Goal: Information Seeking & Learning: Learn about a topic

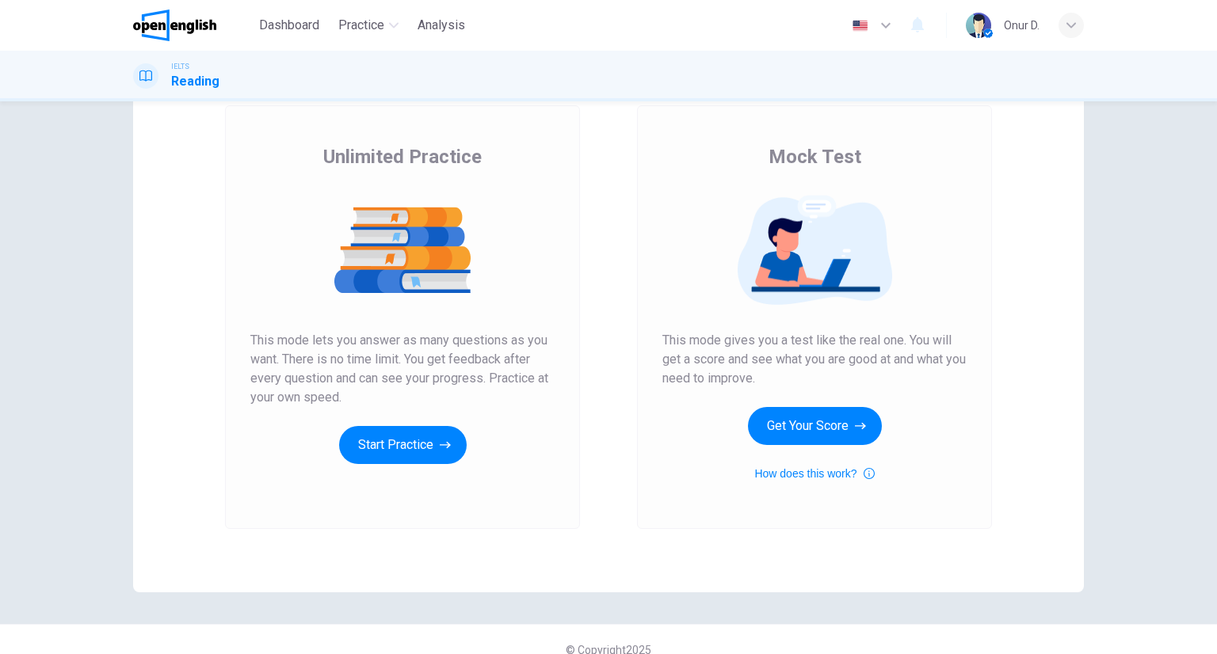
scroll to position [112, 0]
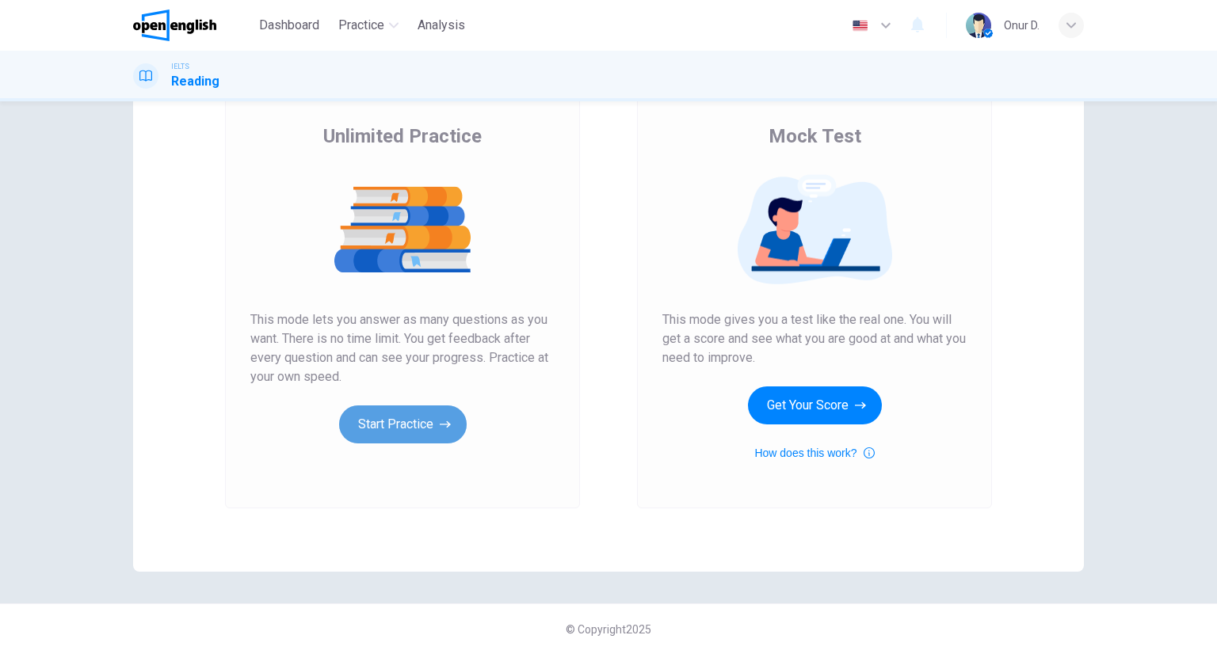
click at [434, 432] on button "Start Practice" at bounding box center [403, 425] width 128 height 38
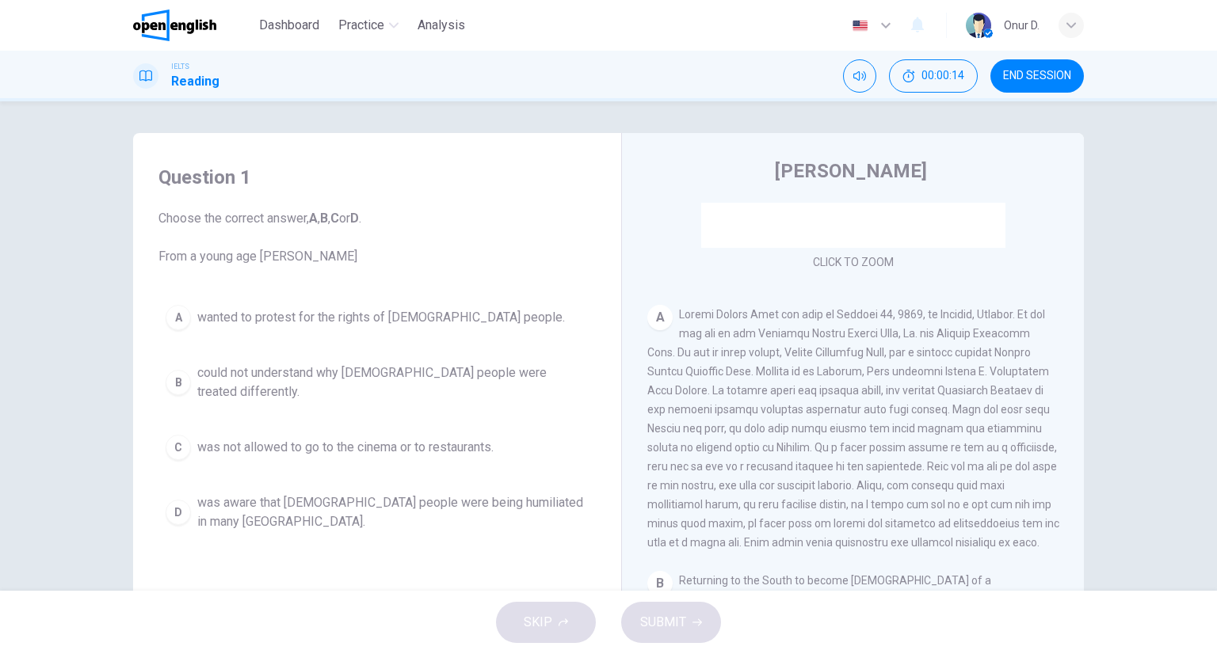
scroll to position [216, 0]
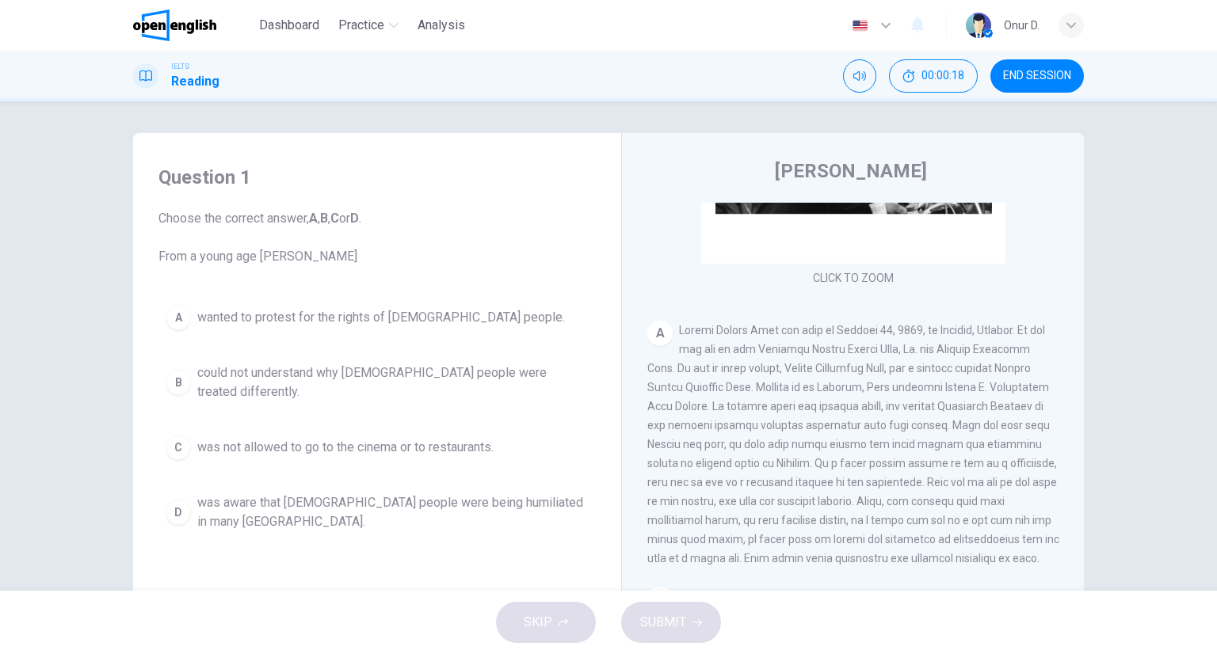
drag, startPoint x: 755, startPoint y: 348, endPoint x: 765, endPoint y: 353, distance: 10.6
click at [757, 349] on span at bounding box center [853, 444] width 412 height 241
drag, startPoint x: 765, startPoint y: 353, endPoint x: 916, endPoint y: 362, distance: 151.6
click at [916, 362] on span at bounding box center [853, 444] width 412 height 241
drag, startPoint x: 919, startPoint y: 546, endPoint x: 1047, endPoint y: 536, distance: 127.9
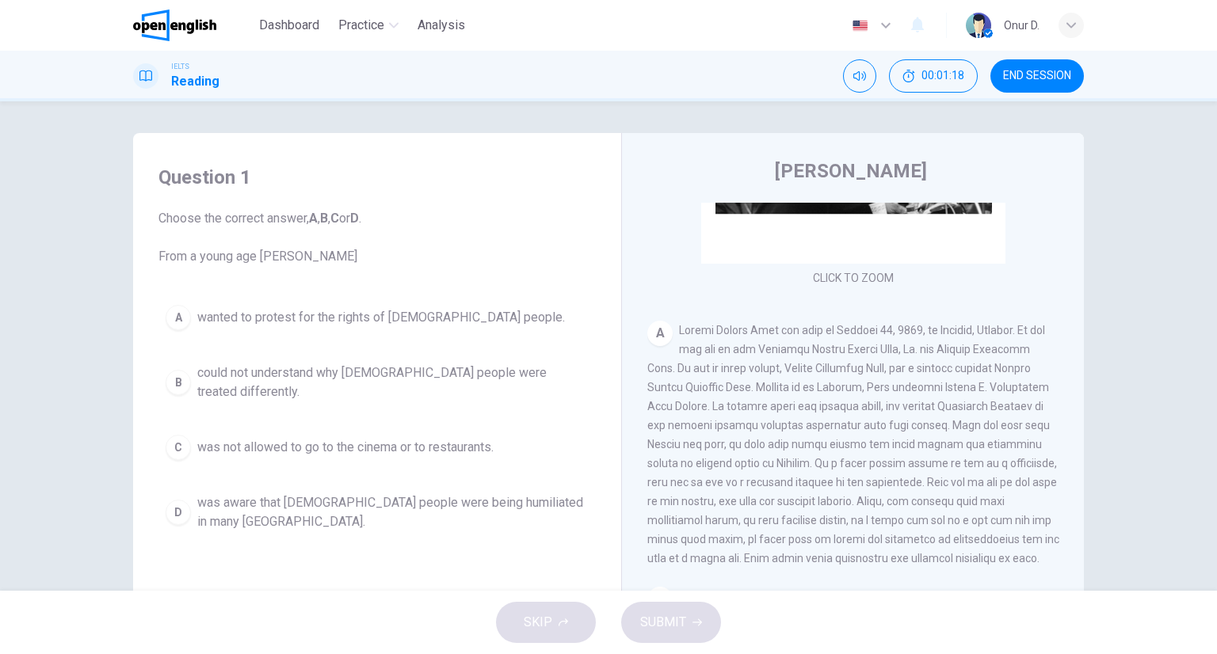
click at [1047, 536] on div "CLICK TO ZOOM Click to Zoom A B Returning to the South to become [DEMOGRAPHIC_D…" at bounding box center [863, 443] width 433 height 481
drag, startPoint x: 948, startPoint y: 543, endPoint x: 817, endPoint y: 551, distance: 131.8
click at [817, 551] on span at bounding box center [853, 444] width 412 height 241
drag, startPoint x: 817, startPoint y: 551, endPoint x: 913, endPoint y: 544, distance: 96.1
click at [913, 544] on span at bounding box center [853, 444] width 412 height 241
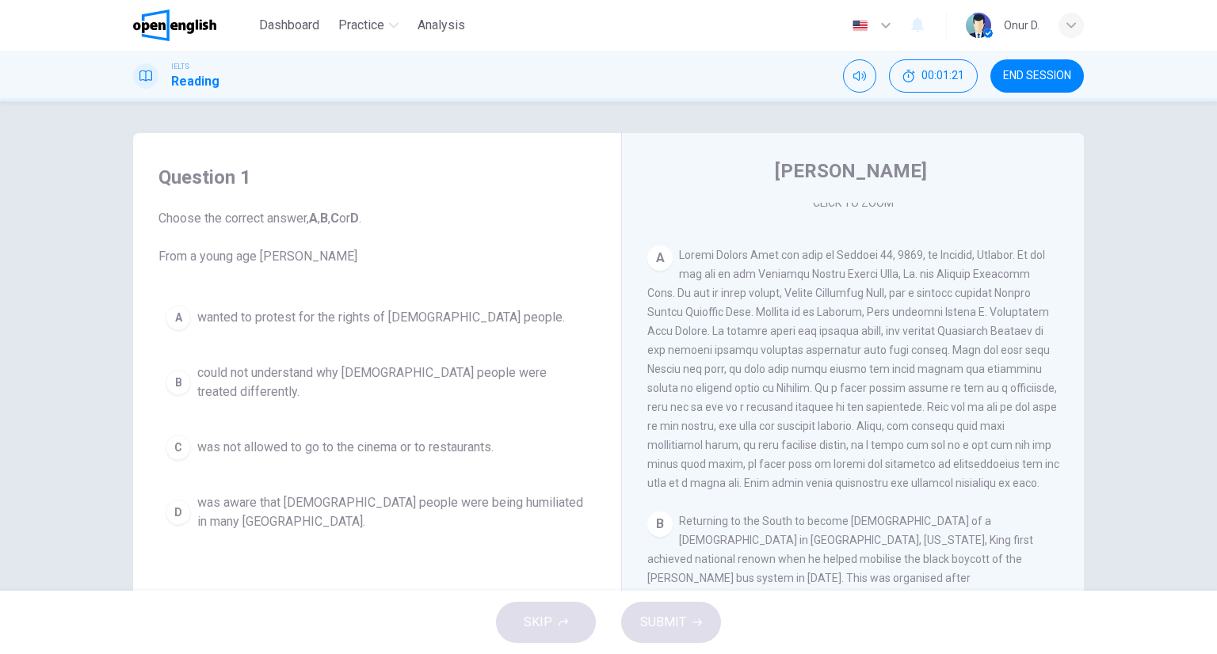
scroll to position [295, 0]
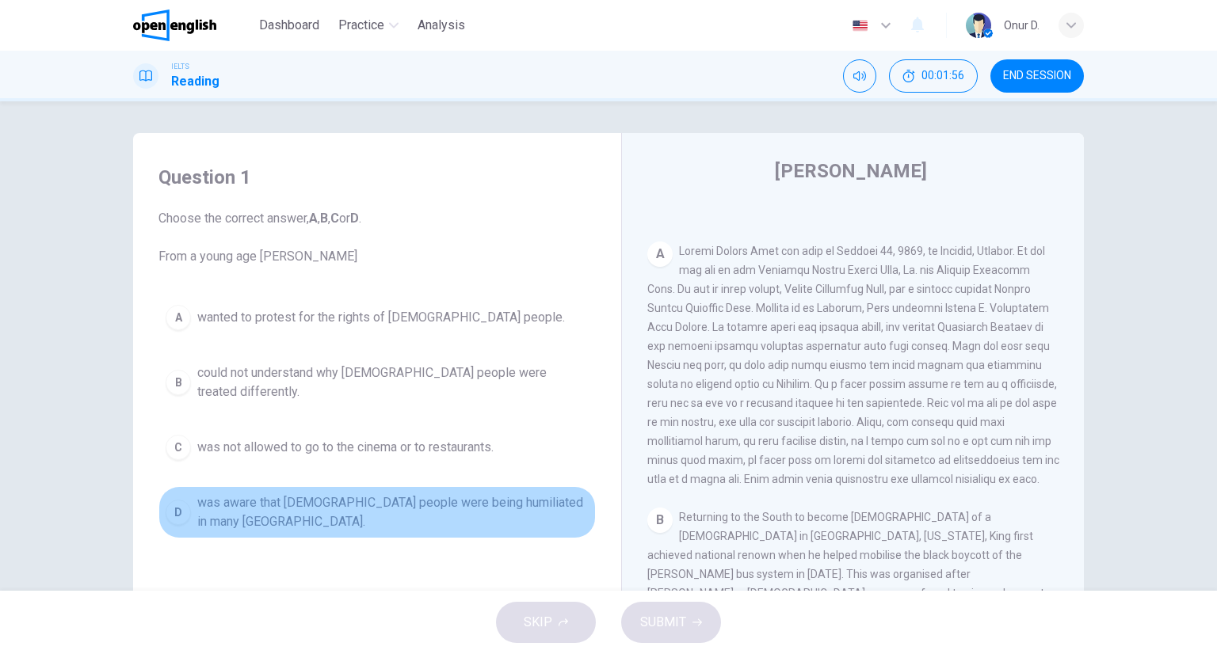
click at [365, 494] on span "was aware that [DEMOGRAPHIC_DATA] people were being humiliated in many [GEOGRAP…" at bounding box center [392, 513] width 391 height 38
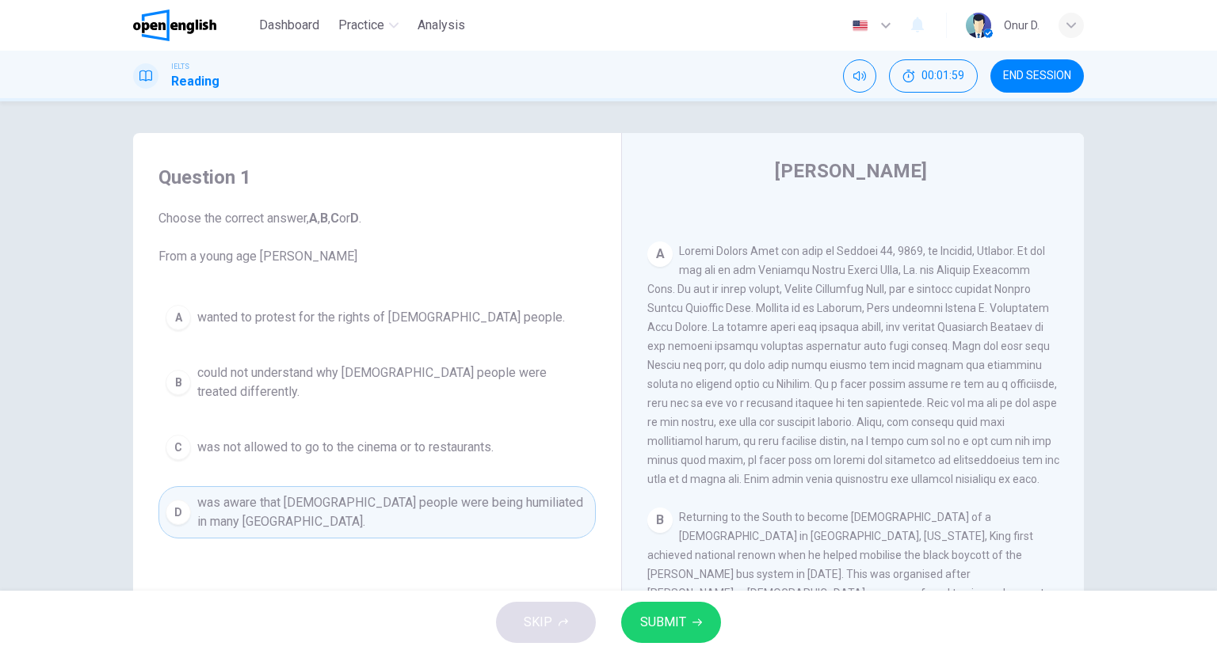
click at [665, 621] on span "SUBMIT" at bounding box center [663, 623] width 46 height 22
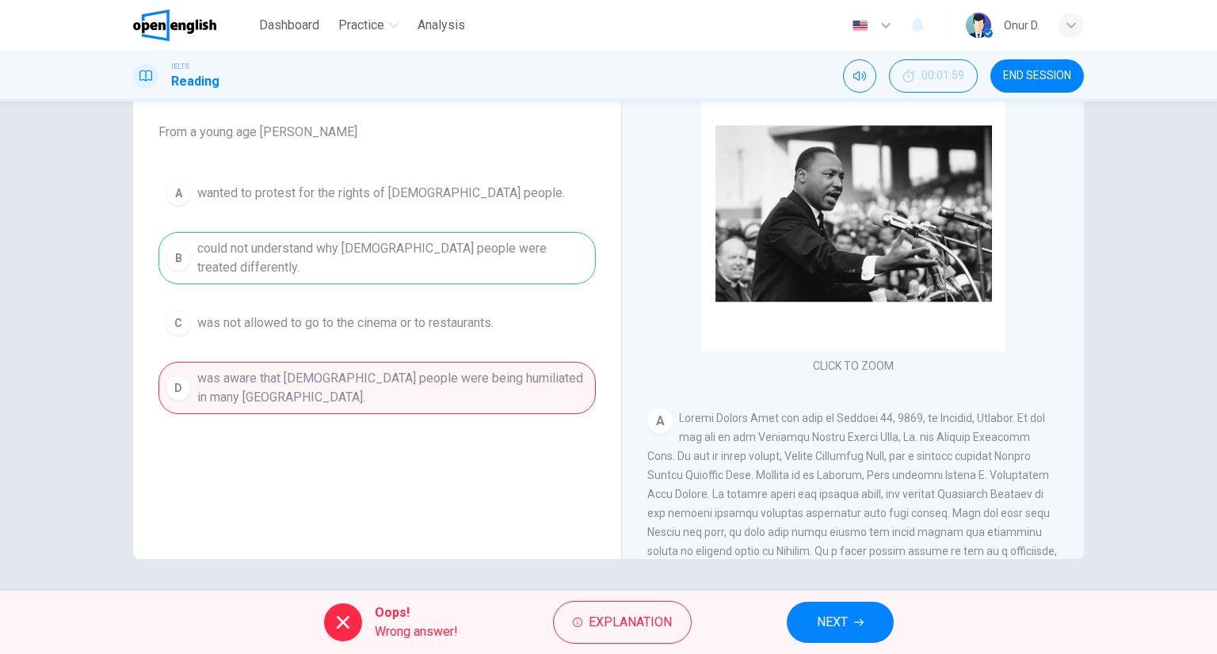
scroll to position [0, 0]
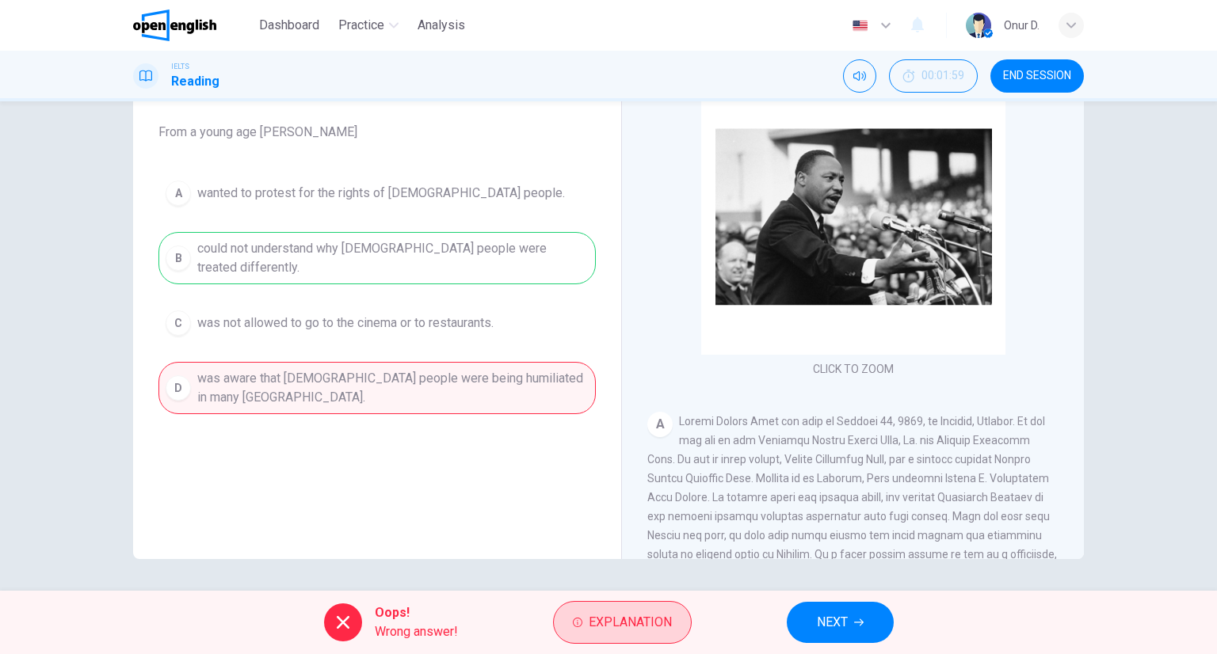
click at [643, 620] on span "Explanation" at bounding box center [630, 623] width 83 height 22
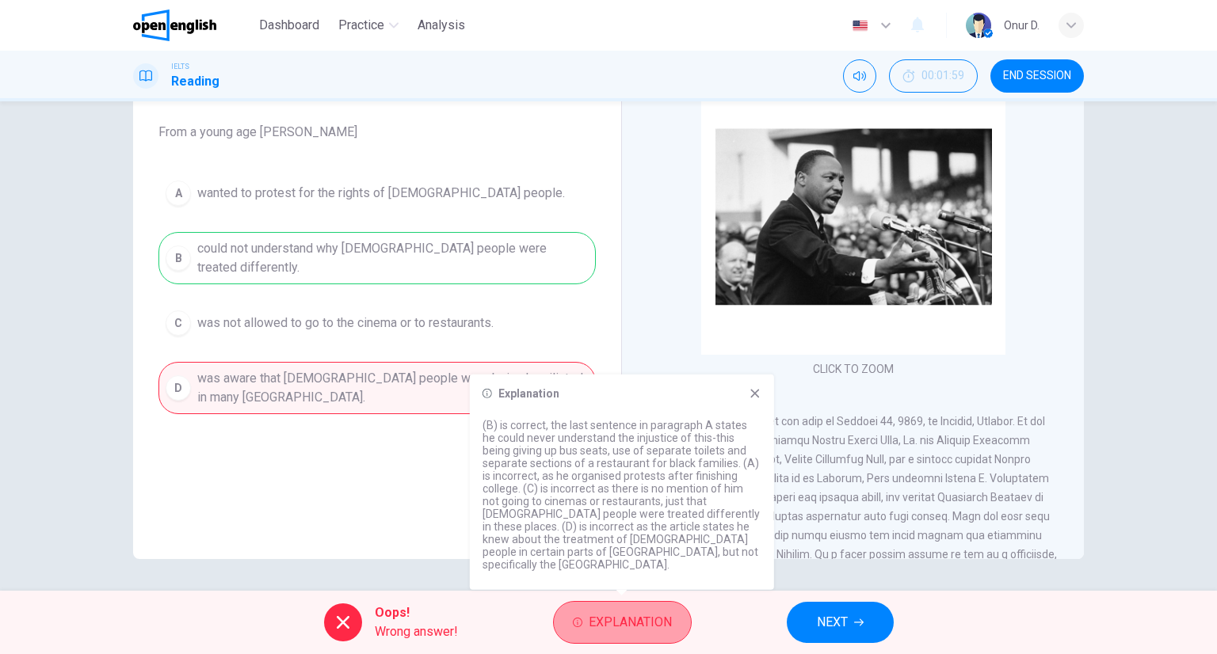
click at [654, 623] on span "Explanation" at bounding box center [630, 623] width 83 height 22
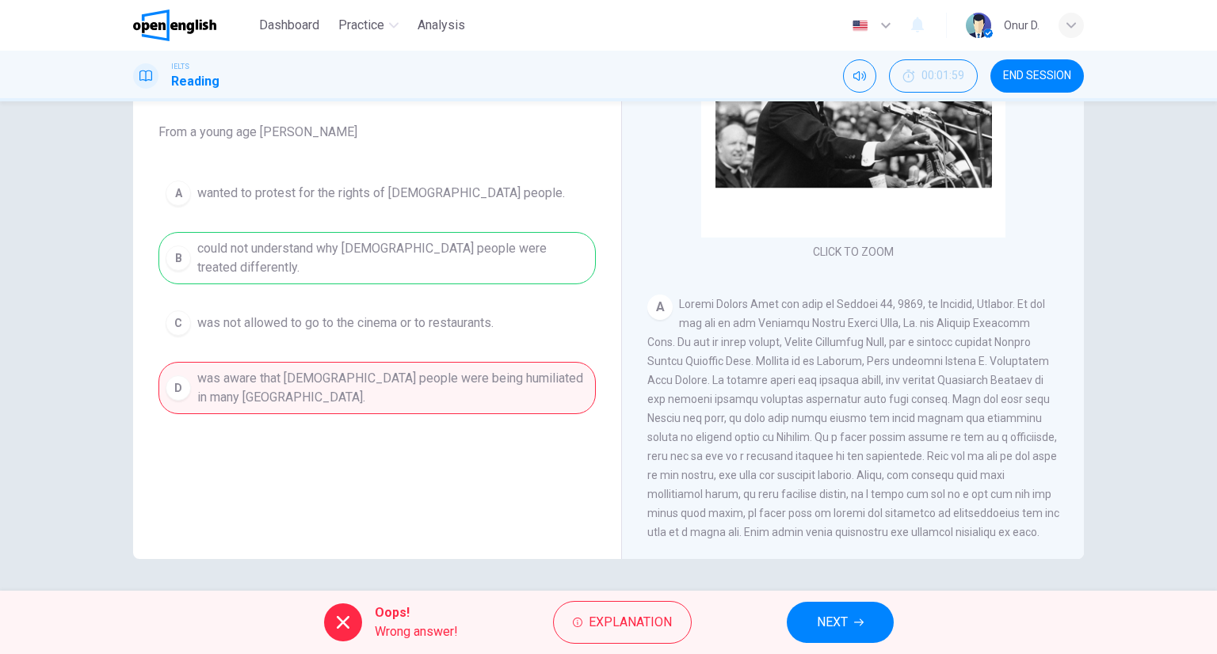
scroll to position [158, 0]
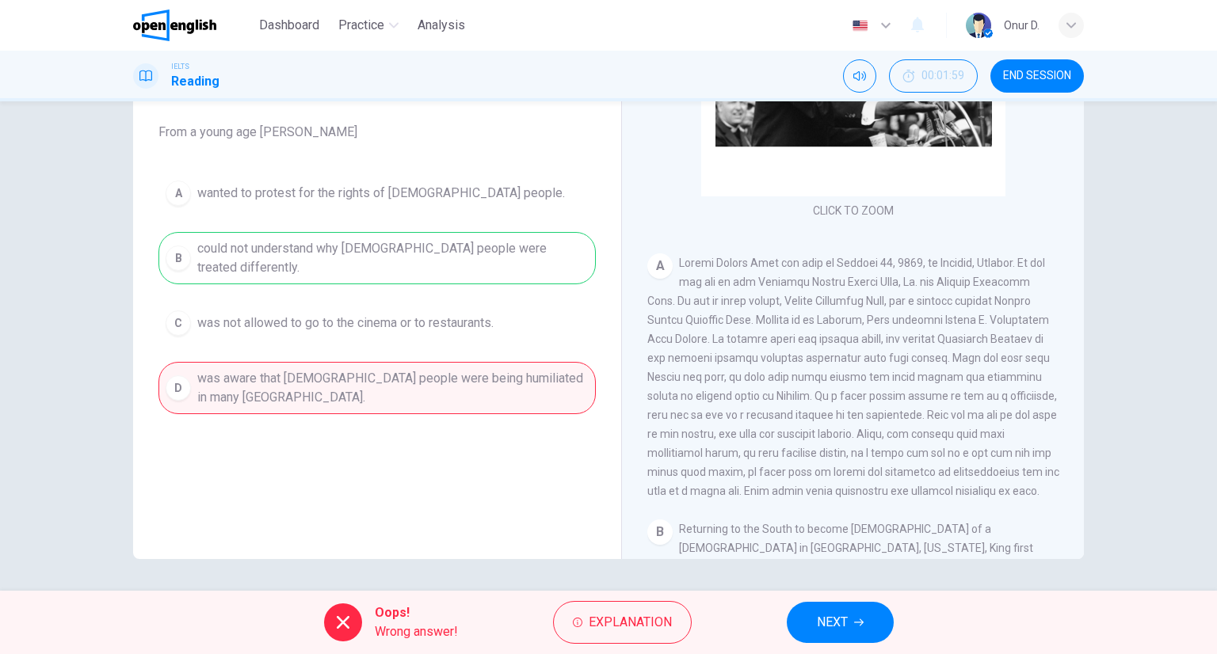
drag, startPoint x: 732, startPoint y: 500, endPoint x: 869, endPoint y: 505, distance: 137.2
click at [869, 501] on div "A" at bounding box center [853, 377] width 412 height 247
click at [853, 633] on button "NEXT" at bounding box center [840, 622] width 107 height 41
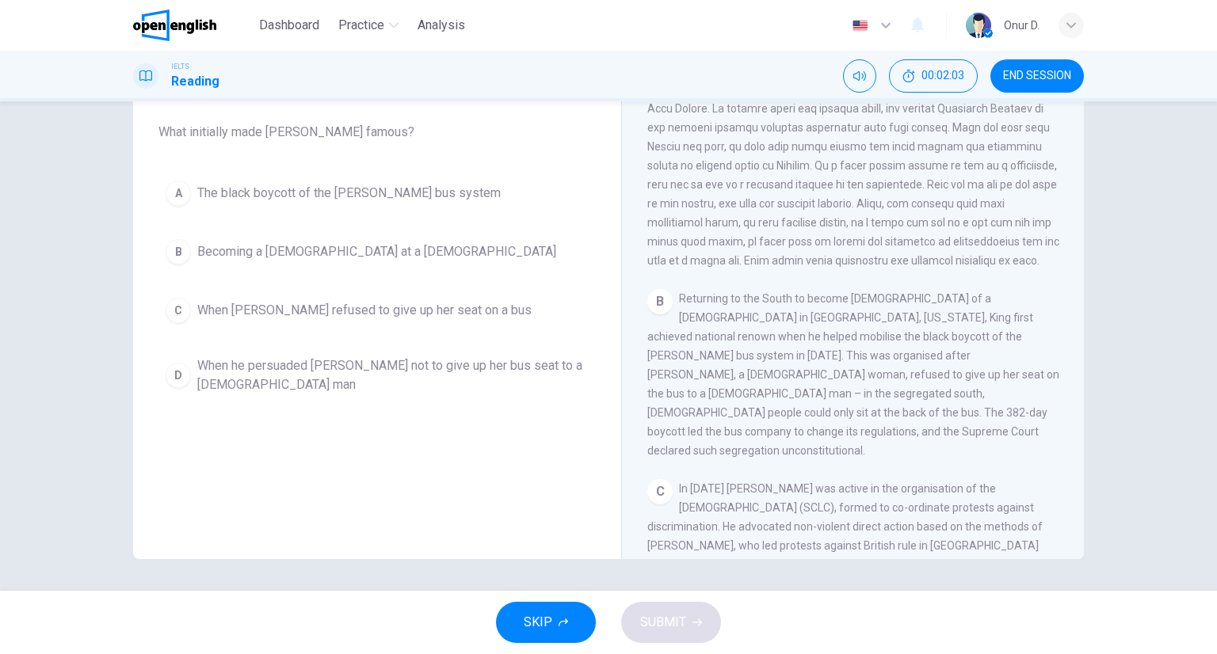
scroll to position [396, 0]
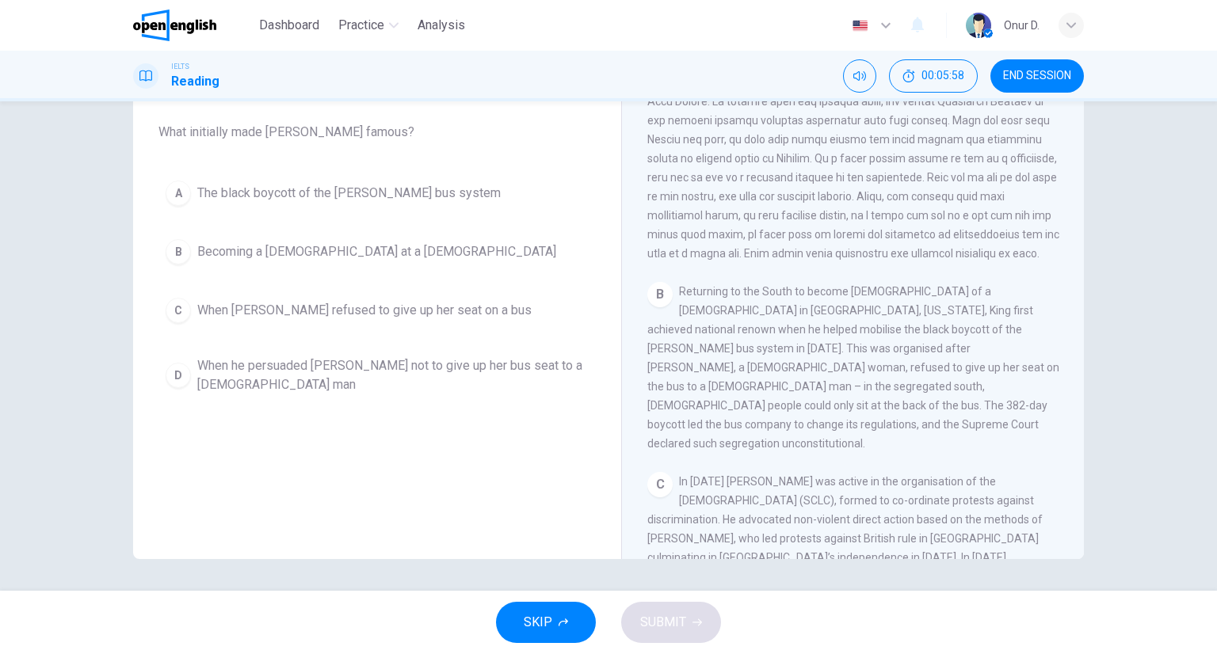
drag, startPoint x: 669, startPoint y: 327, endPoint x: 738, endPoint y: 352, distance: 73.2
click at [738, 352] on div "B Returning to the South to become [DEMOGRAPHIC_DATA] of a [DEMOGRAPHIC_DATA] i…" at bounding box center [853, 367] width 412 height 171
drag, startPoint x: 742, startPoint y: 345, endPoint x: 828, endPoint y: 337, distance: 86.7
click at [828, 337] on span "Returning to the South to become [DEMOGRAPHIC_DATA] of a [DEMOGRAPHIC_DATA] in …" at bounding box center [853, 367] width 412 height 165
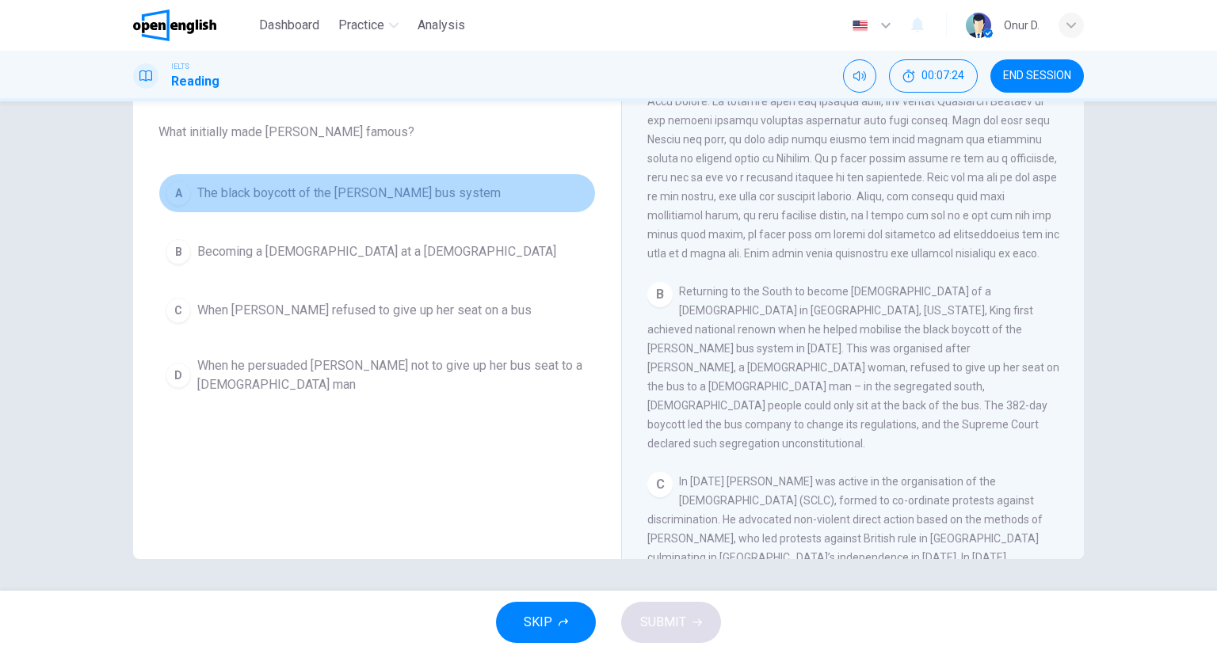
click at [334, 191] on span "The black boycott of the [PERSON_NAME] bus system" at bounding box center [348, 193] width 303 height 19
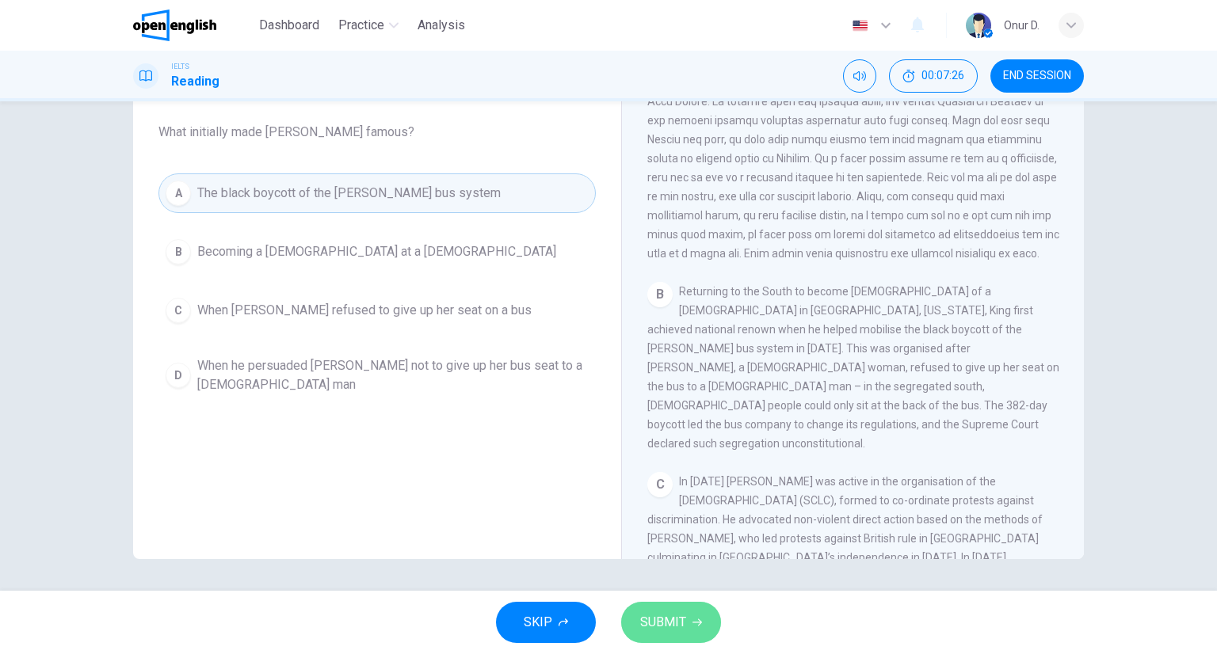
click at [678, 632] on span "SUBMIT" at bounding box center [663, 623] width 46 height 22
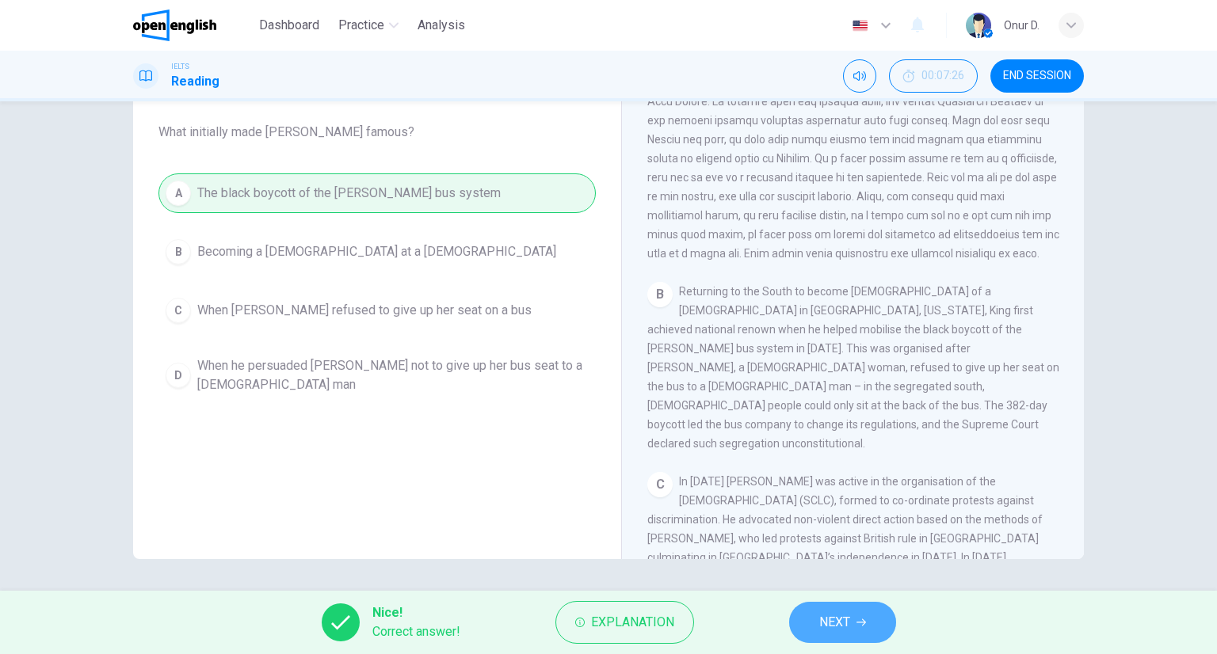
click at [831, 616] on span "NEXT" at bounding box center [834, 623] width 31 height 22
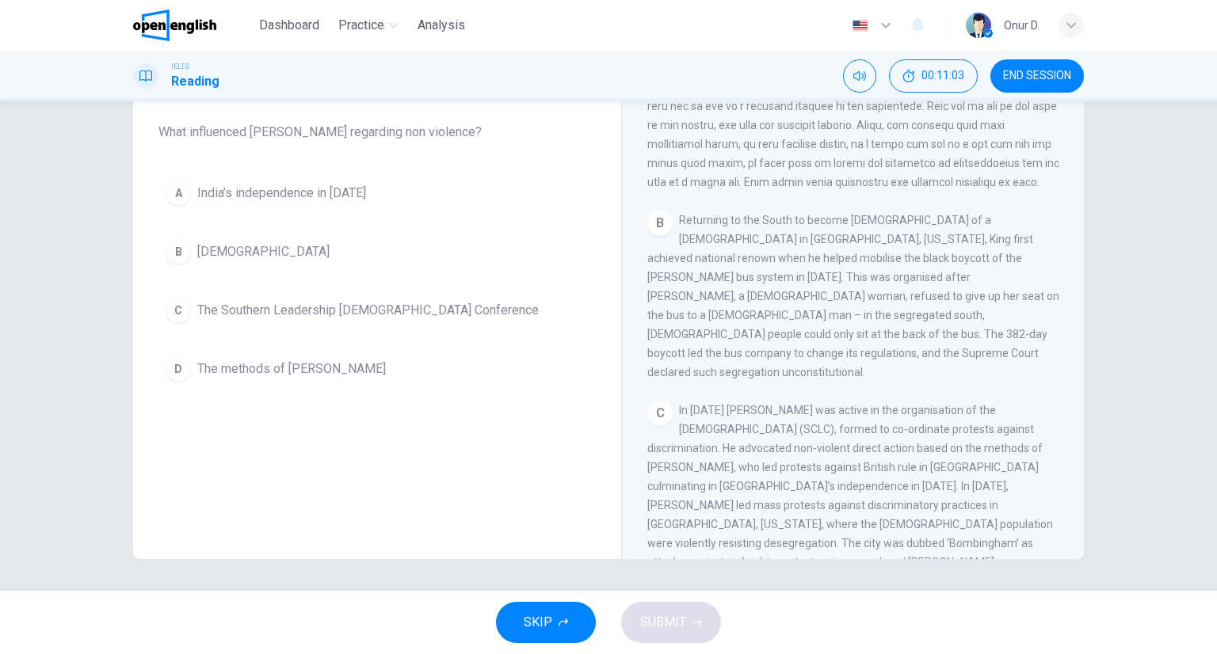
scroll to position [475, 0]
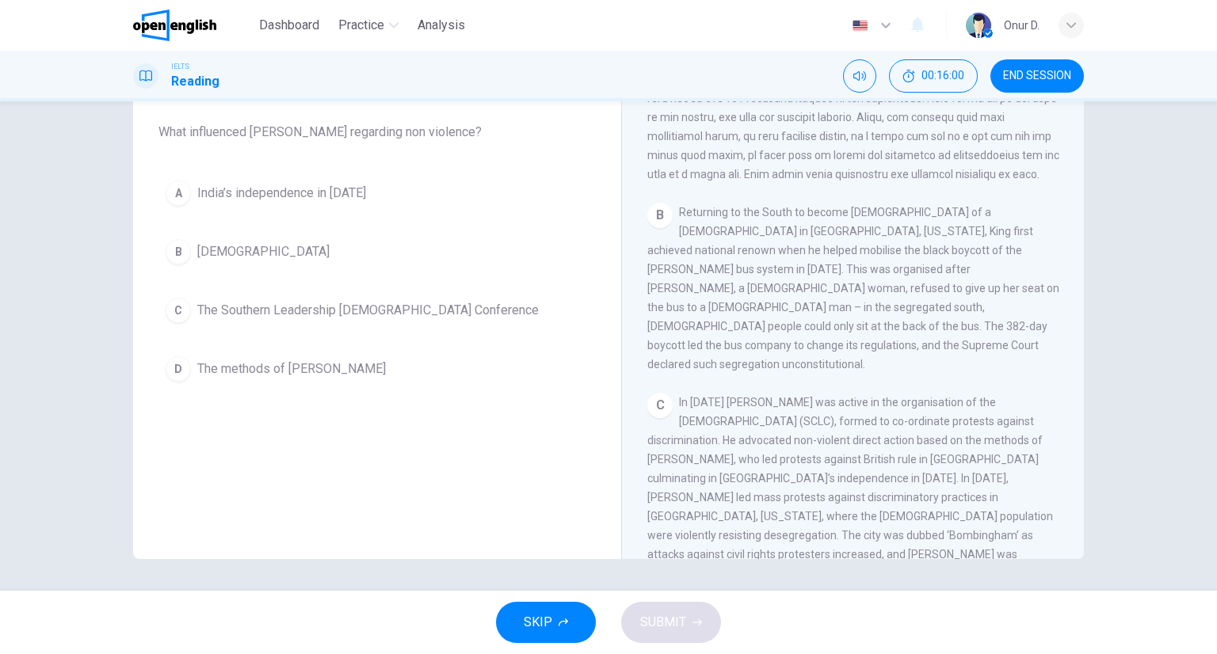
click at [231, 370] on span "The methods of [PERSON_NAME]" at bounding box center [291, 369] width 189 height 19
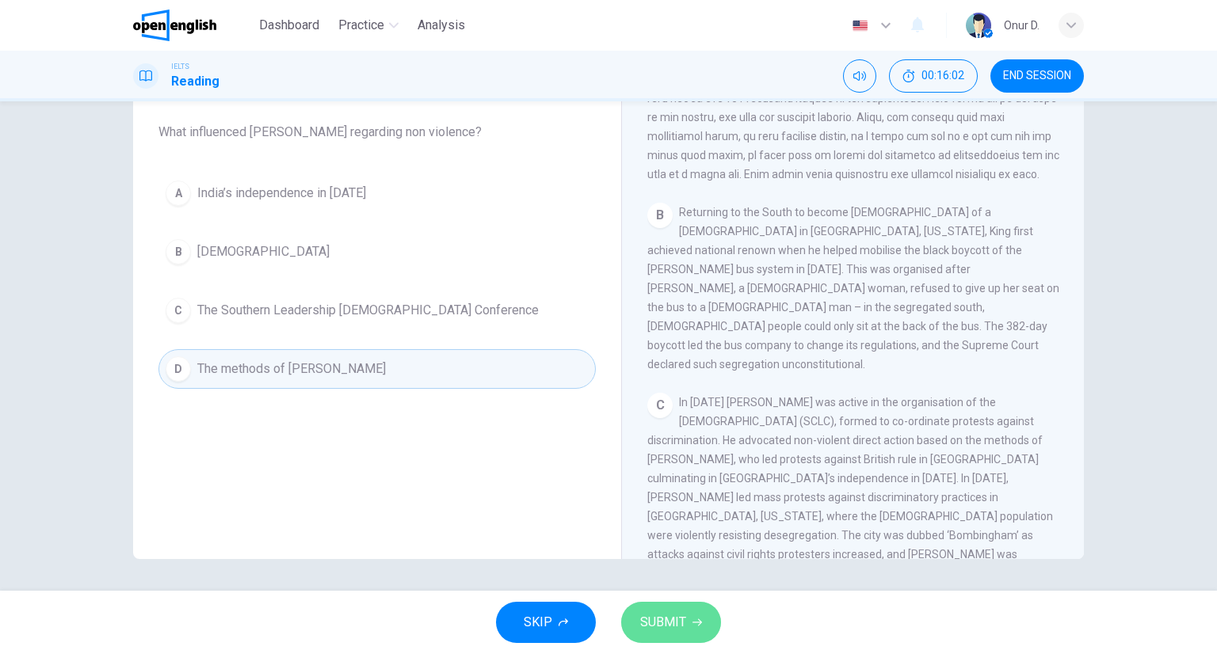
click at [651, 623] on span "SUBMIT" at bounding box center [663, 623] width 46 height 22
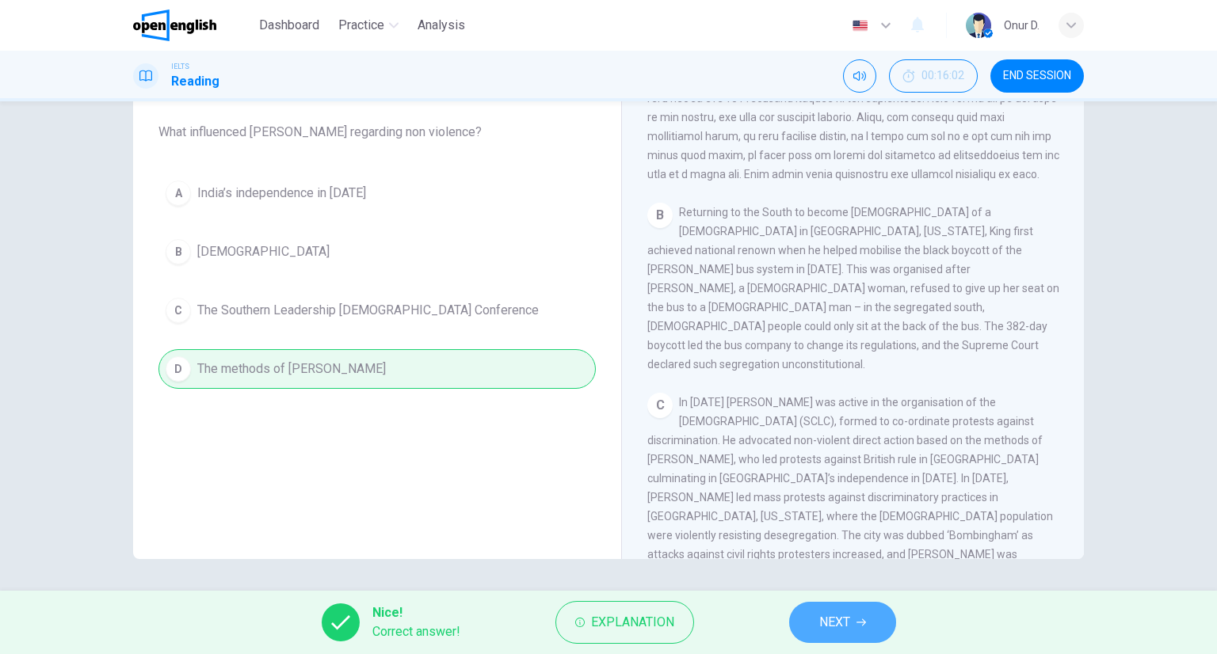
click at [812, 616] on button "NEXT" at bounding box center [842, 622] width 107 height 41
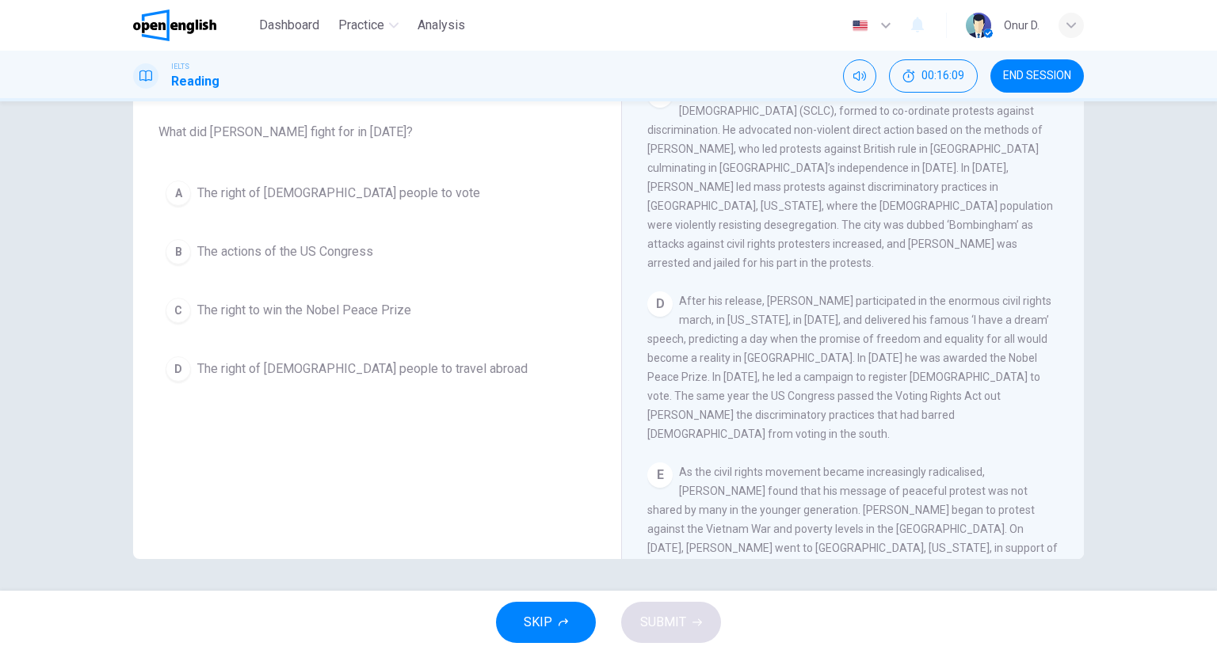
scroll to position [792, 0]
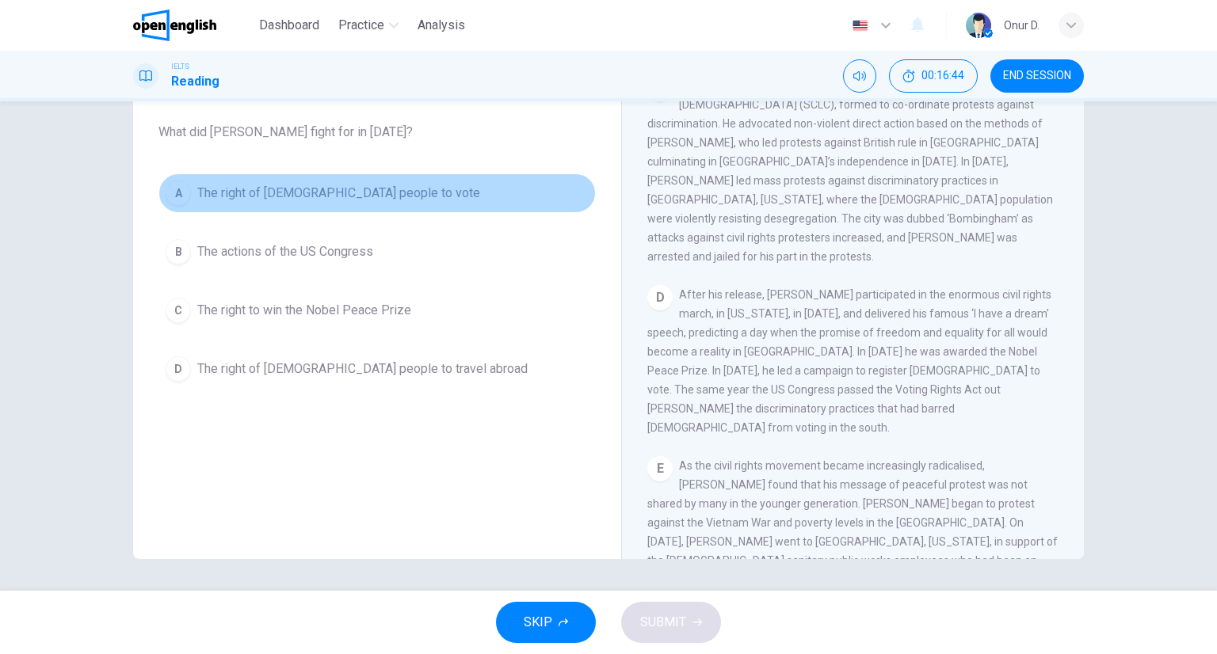
click at [334, 188] on span "The right of [DEMOGRAPHIC_DATA] people to vote" at bounding box center [338, 193] width 283 height 19
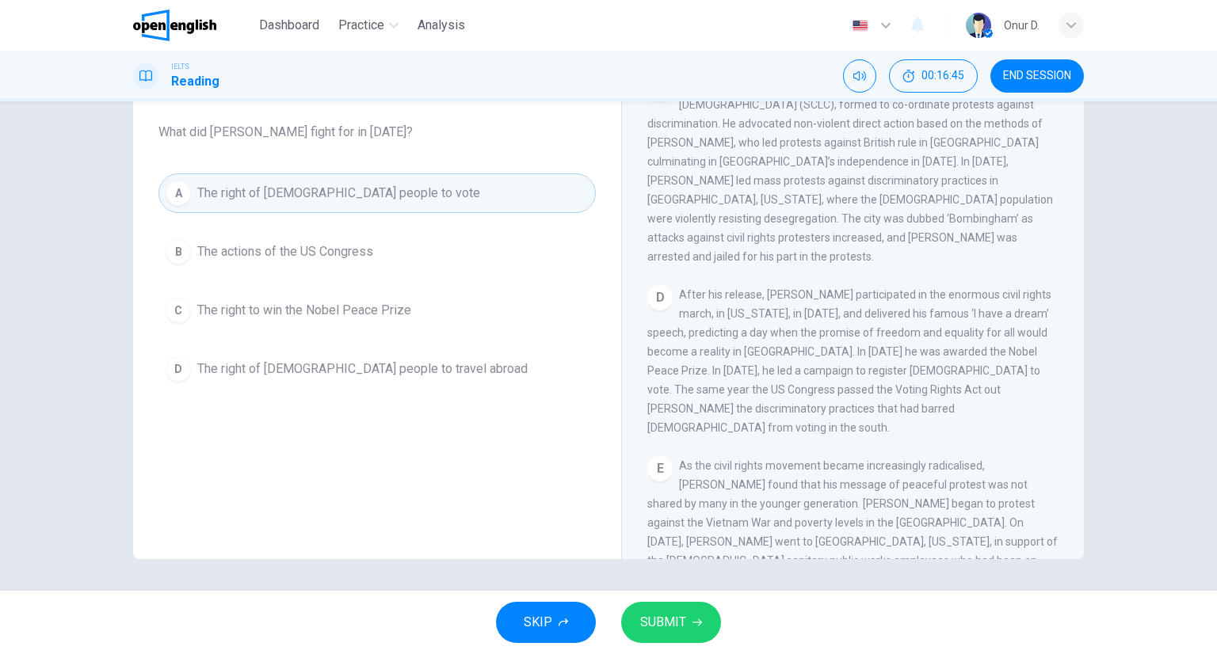
click at [681, 606] on button "SUBMIT" at bounding box center [671, 622] width 100 height 41
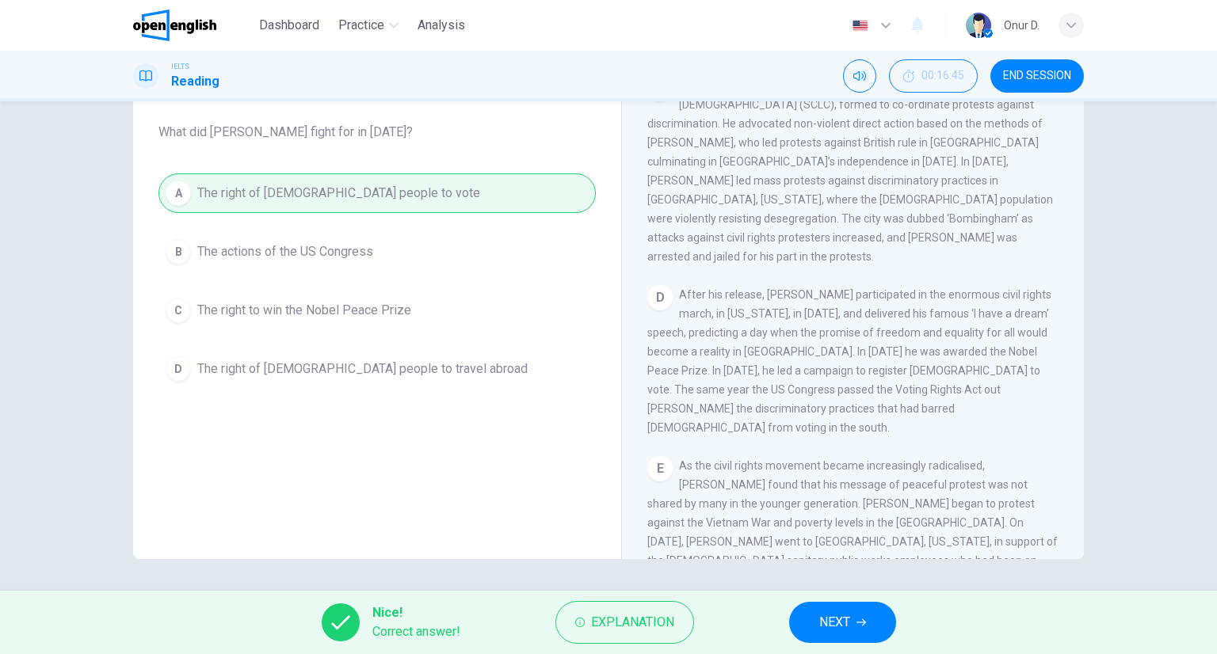
click at [826, 619] on span "NEXT" at bounding box center [834, 623] width 31 height 22
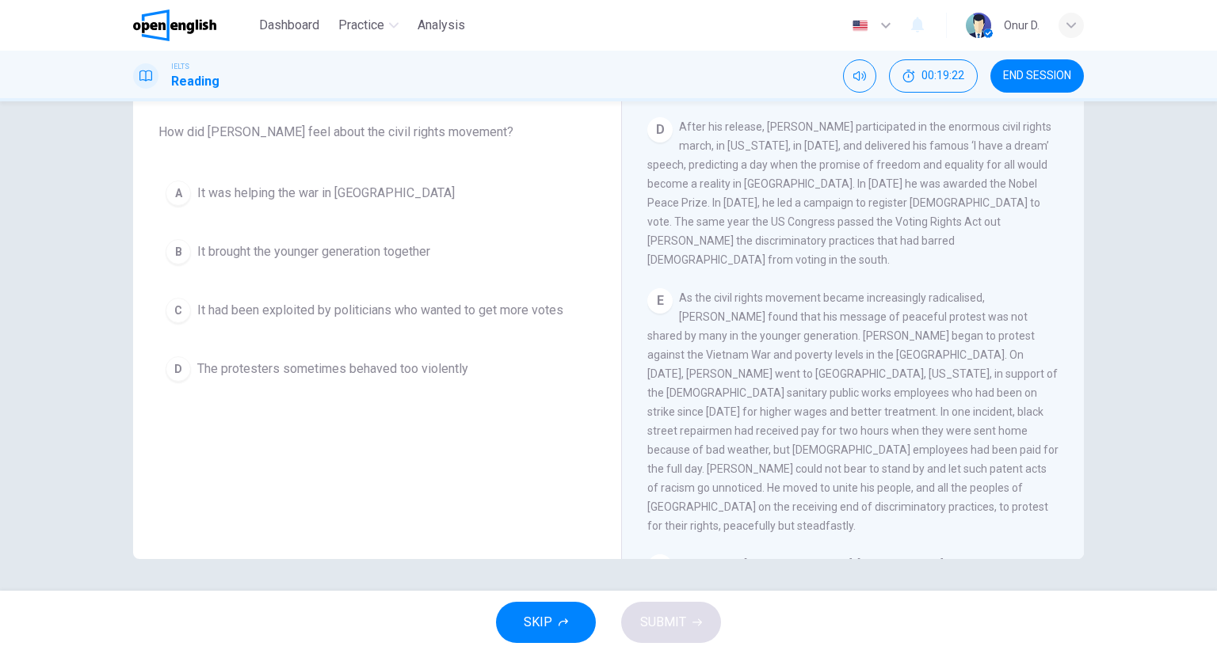
scroll to position [770, 0]
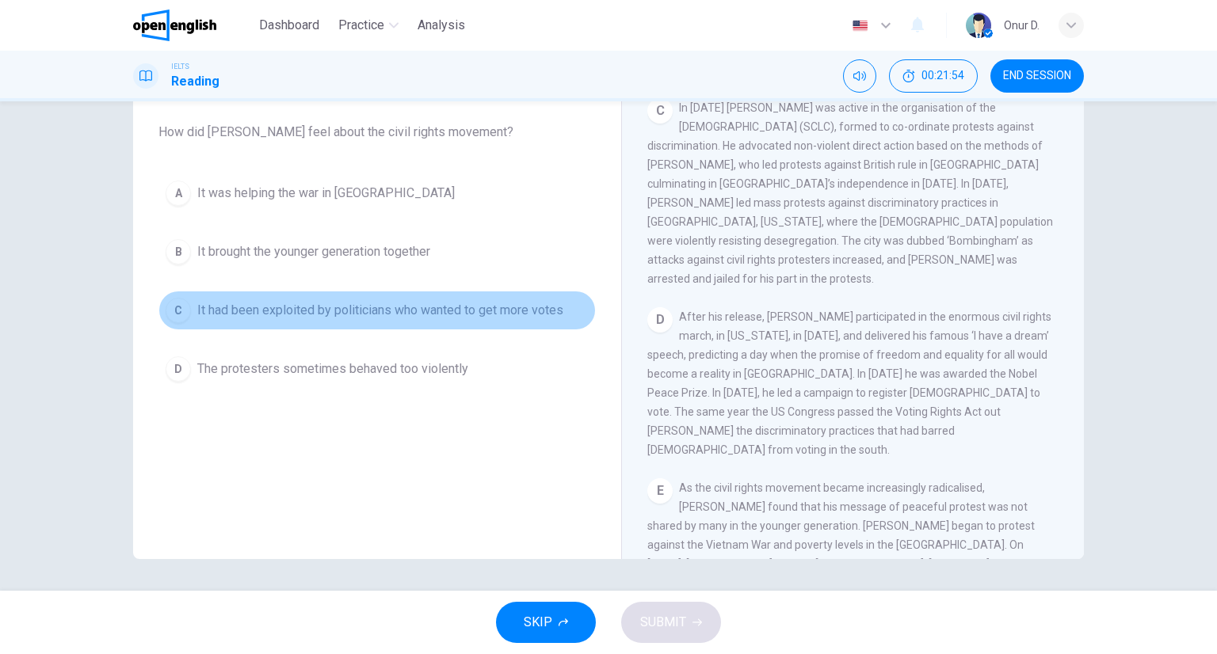
click at [182, 314] on div "C" at bounding box center [178, 310] width 25 height 25
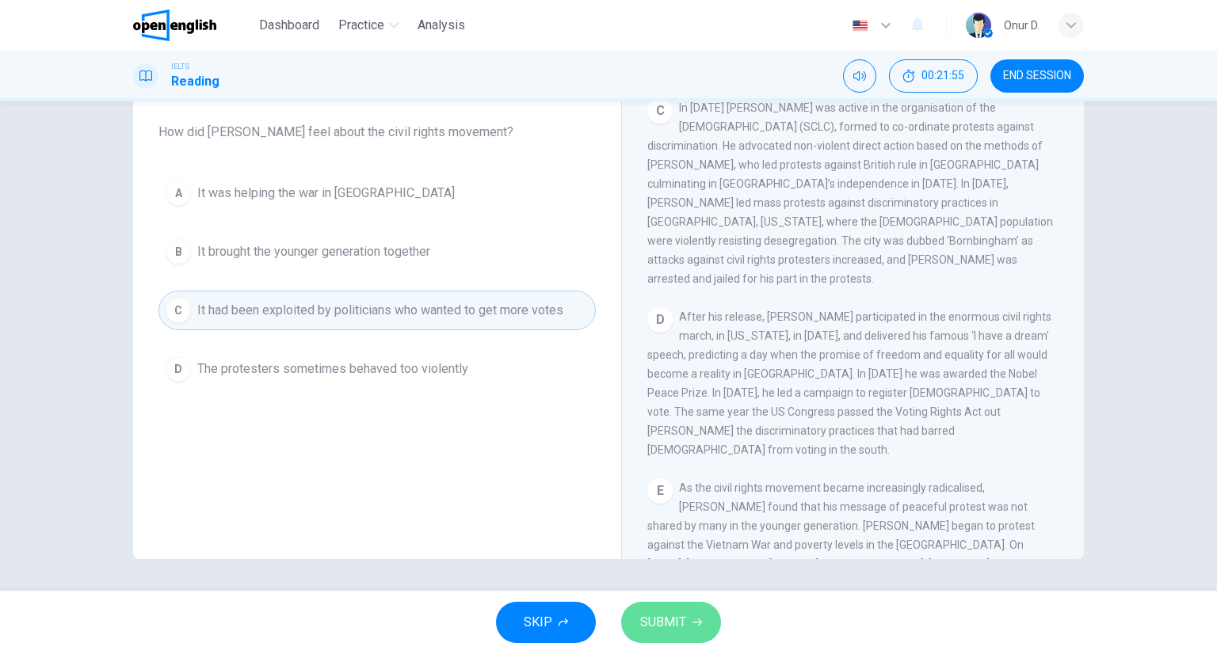
click at [710, 624] on button "SUBMIT" at bounding box center [671, 622] width 100 height 41
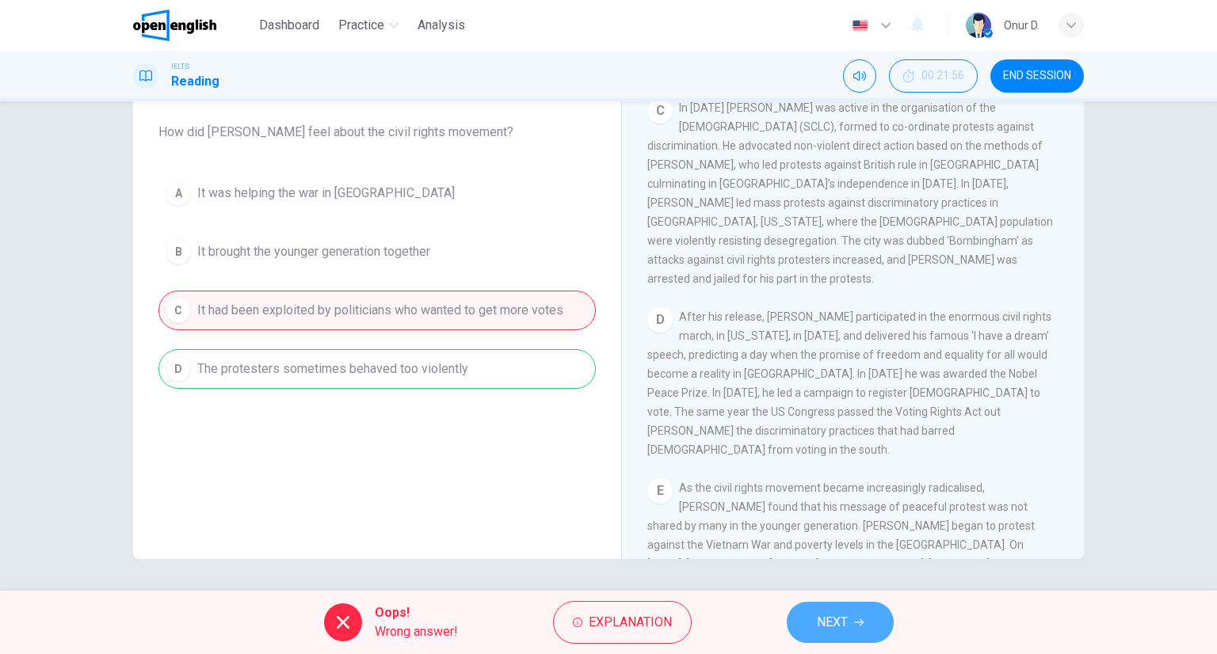
click at [853, 630] on button "NEXT" at bounding box center [840, 622] width 107 height 41
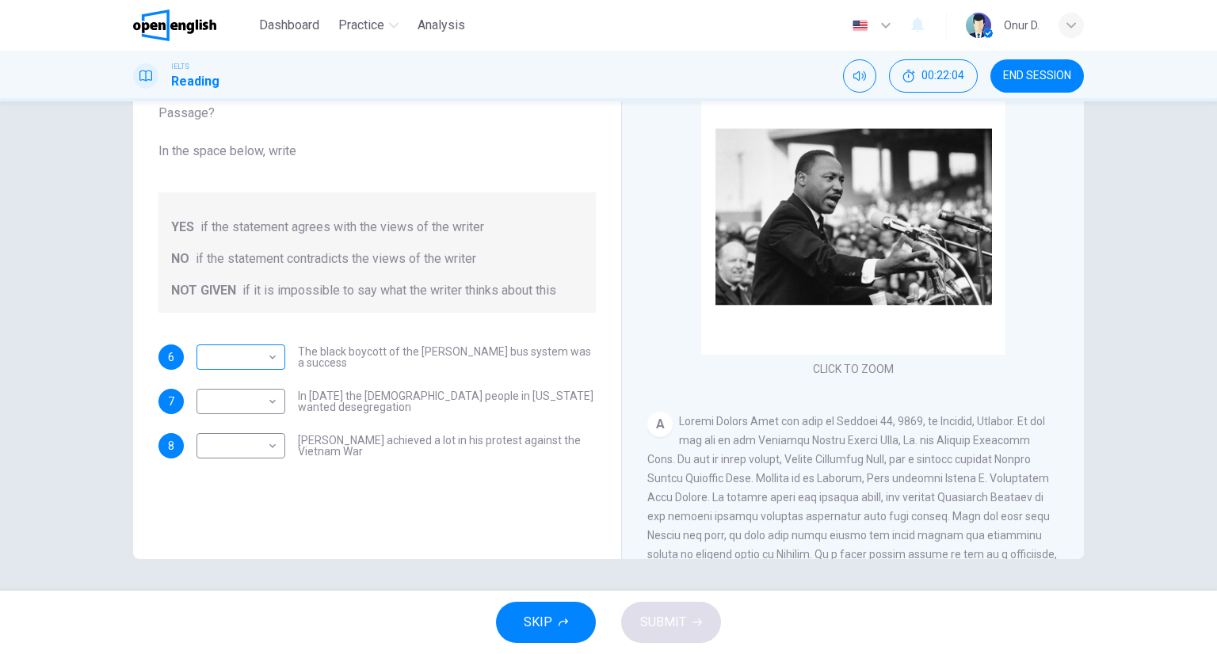
click at [250, 349] on body "This site uses cookies, as explained in our Privacy Policy . If you agree to th…" at bounding box center [608, 327] width 1217 height 654
click at [254, 375] on li "YES" at bounding box center [237, 381] width 89 height 25
type input "***"
drag, startPoint x: 532, startPoint y: 401, endPoint x: 607, endPoint y: 406, distance: 74.6
click at [607, 406] on div "Questions 6 - 8 Do the following statements agree with the information given in…" at bounding box center [608, 284] width 951 height 551
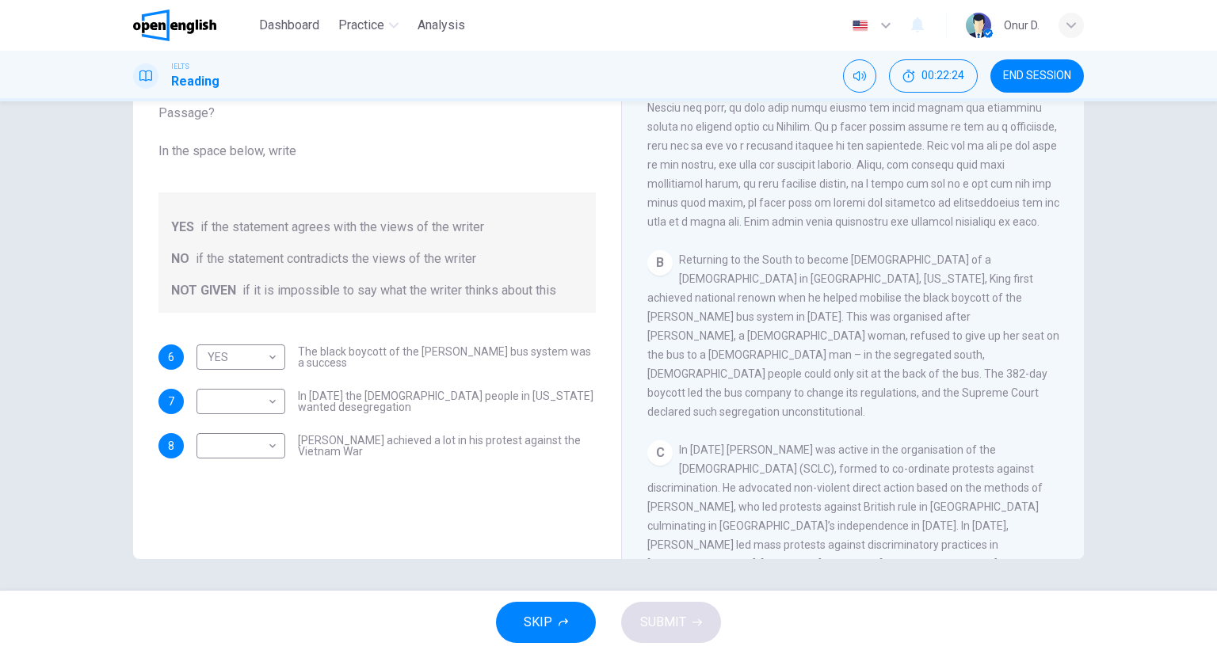
scroll to position [555, 0]
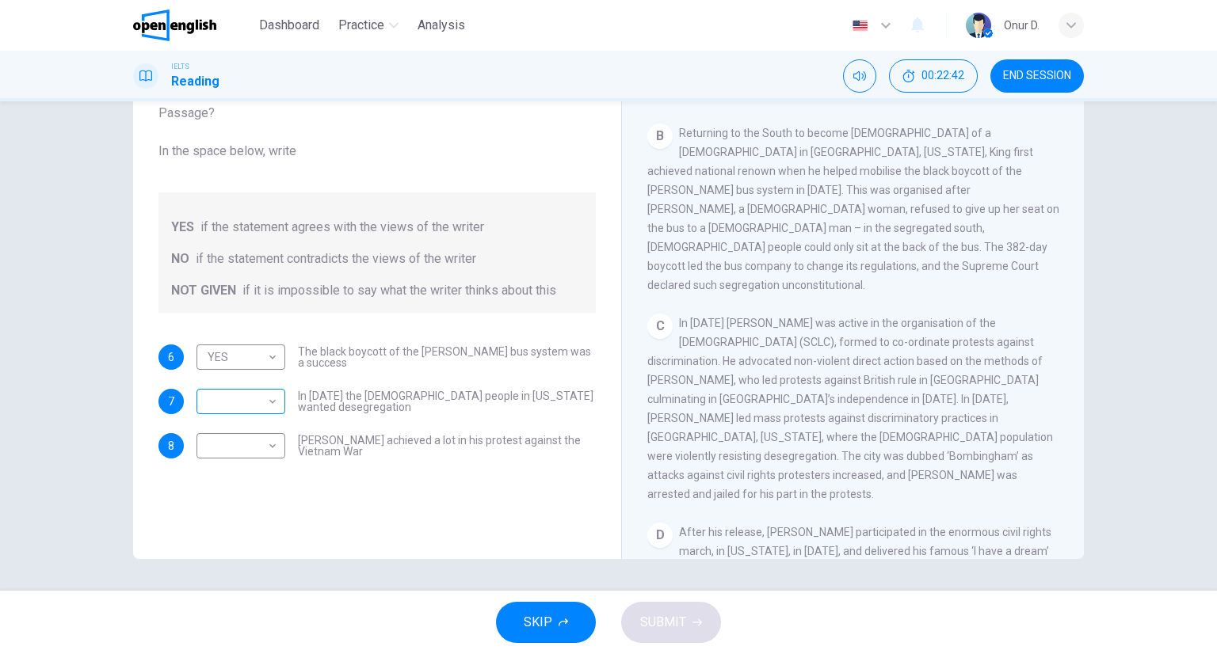
click at [251, 398] on body "This site uses cookies, as explained in our Privacy Policy . If you agree to th…" at bounding box center [608, 327] width 1217 height 654
click at [247, 438] on li "YES" at bounding box center [237, 426] width 89 height 25
type input "***"
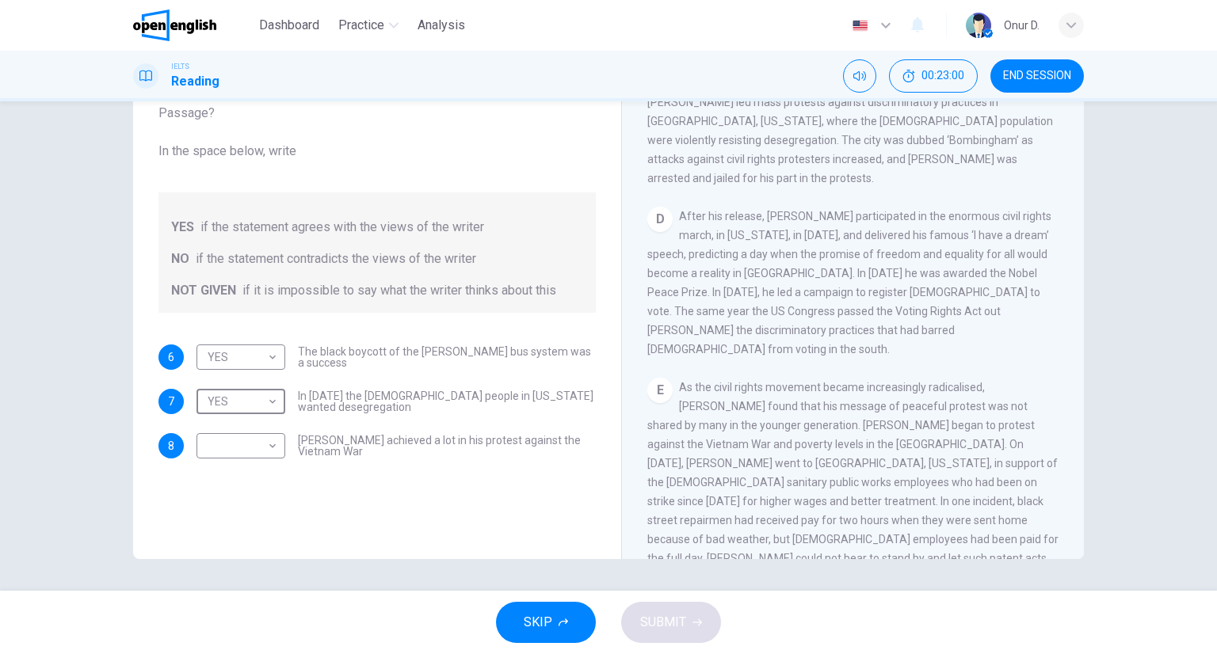
scroll to position [872, 0]
click at [243, 449] on body "This site uses cookies, as explained in our Privacy Policy . If you agree to th…" at bounding box center [608, 327] width 1217 height 654
click at [216, 516] on li "NOT GIVEN" at bounding box center [237, 521] width 89 height 25
type input "*********"
click at [680, 609] on button "SUBMIT" at bounding box center [671, 622] width 100 height 41
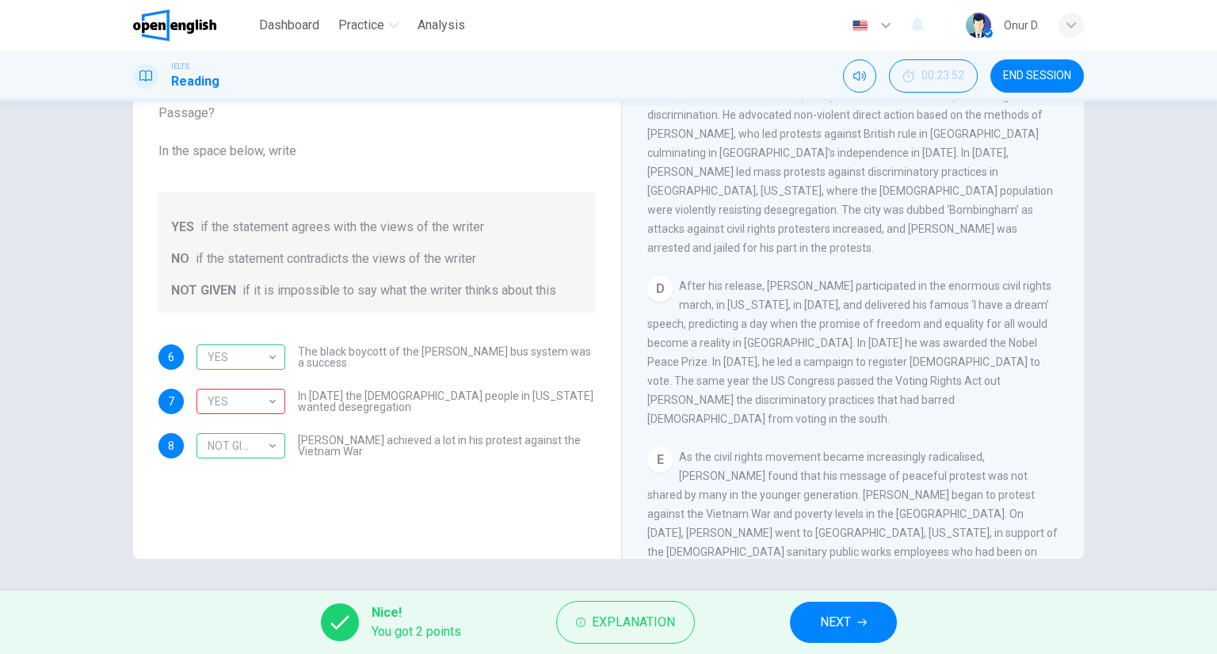
scroll to position [792, 0]
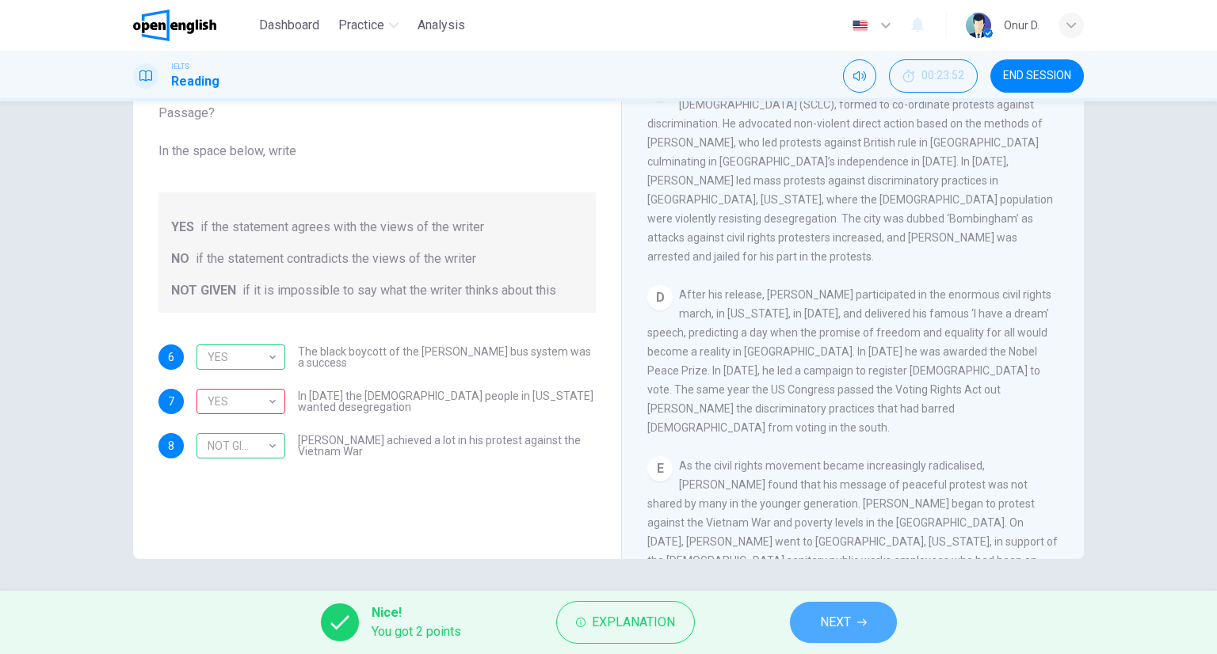
click at [851, 628] on span "NEXT" at bounding box center [835, 623] width 31 height 22
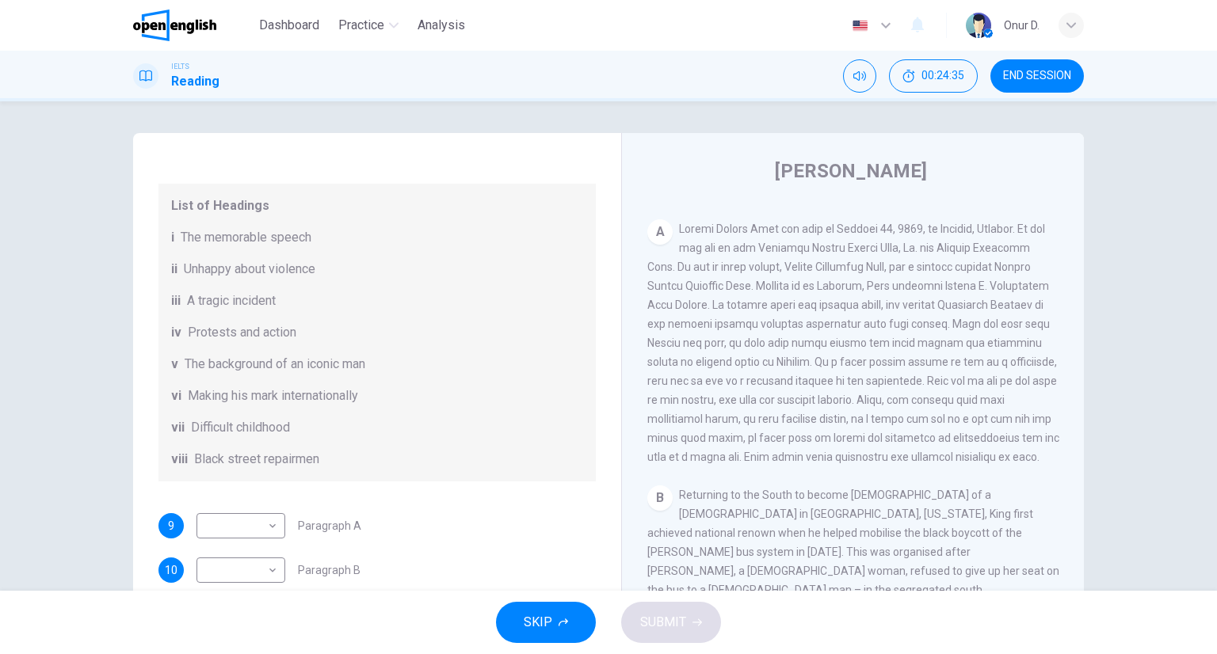
scroll to position [158, 0]
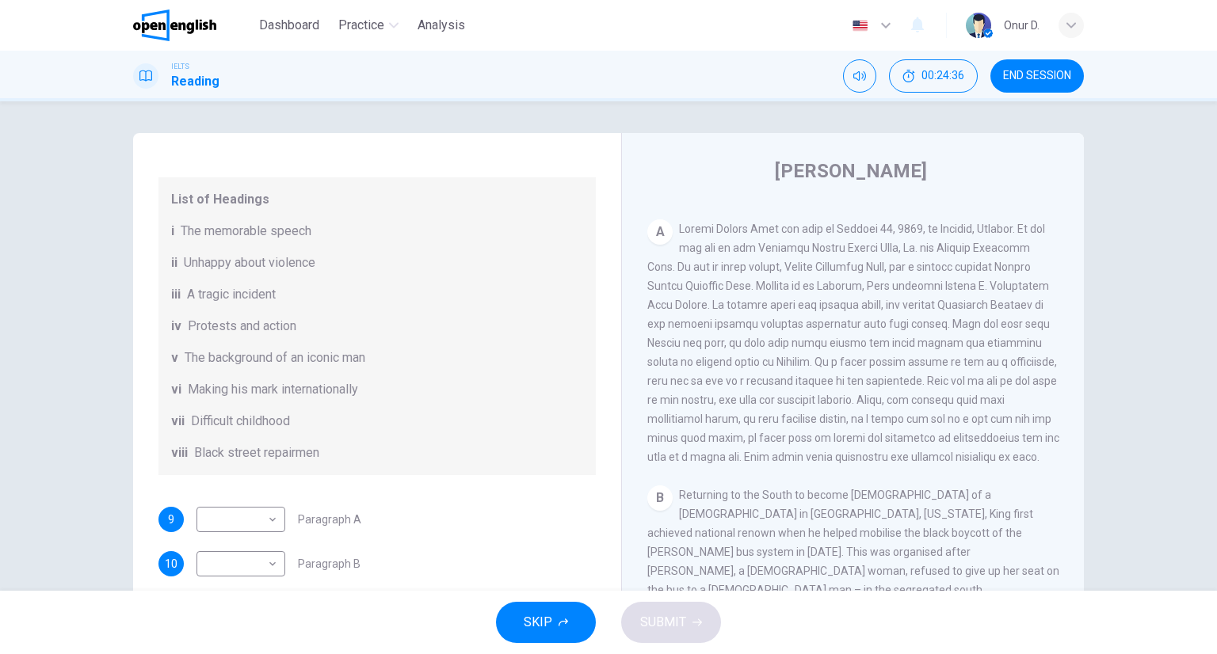
click at [205, 431] on span "Difficult childhood" at bounding box center [240, 421] width 99 height 19
click at [238, 534] on body "This site uses cookies, as explained in our Privacy Policy . If you agree to th…" at bounding box center [608, 327] width 1217 height 654
click at [222, 604] on li "vii" at bounding box center [237, 603] width 89 height 25
type input "***"
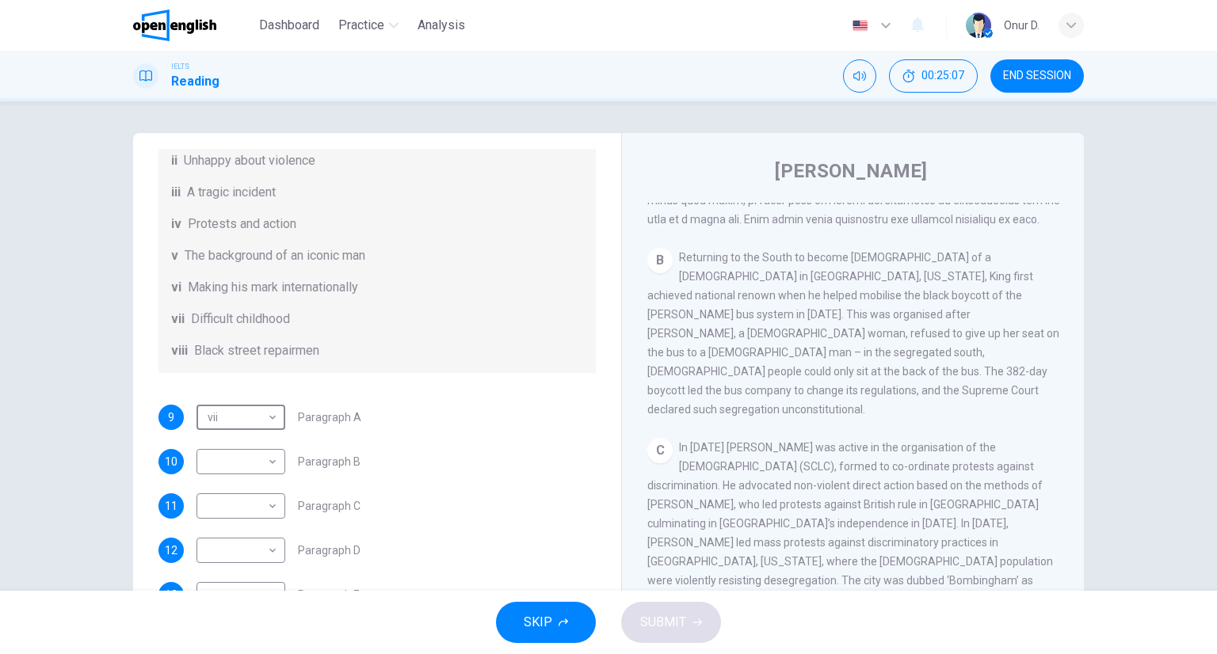
scroll to position [279, 0]
click at [220, 462] on body "This site uses cookies, as explained in our Privacy Policy . If you agree to th…" at bounding box center [608, 327] width 1217 height 654
click at [241, 554] on li "v" at bounding box center [237, 552] width 89 height 25
type input "*"
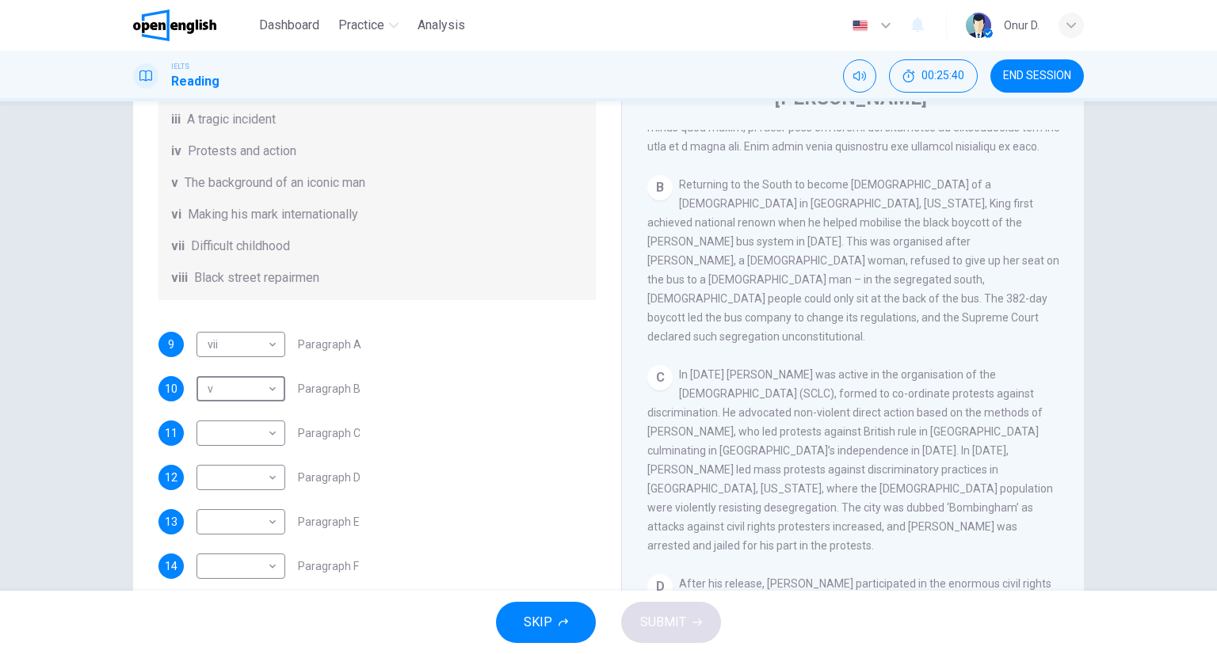
scroll to position [79, 0]
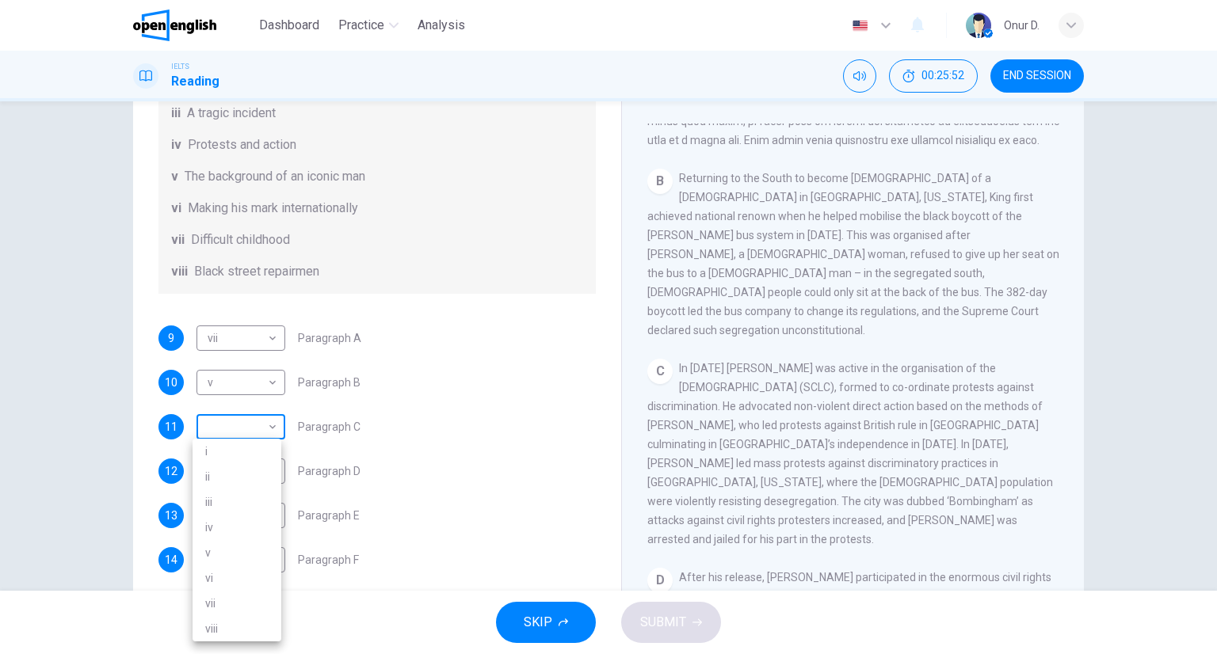
click at [238, 425] on body "This site uses cookies, as explained in our Privacy Policy . If you agree to th…" at bounding box center [608, 327] width 1217 height 654
click at [216, 522] on li "iv" at bounding box center [237, 527] width 89 height 25
type input "**"
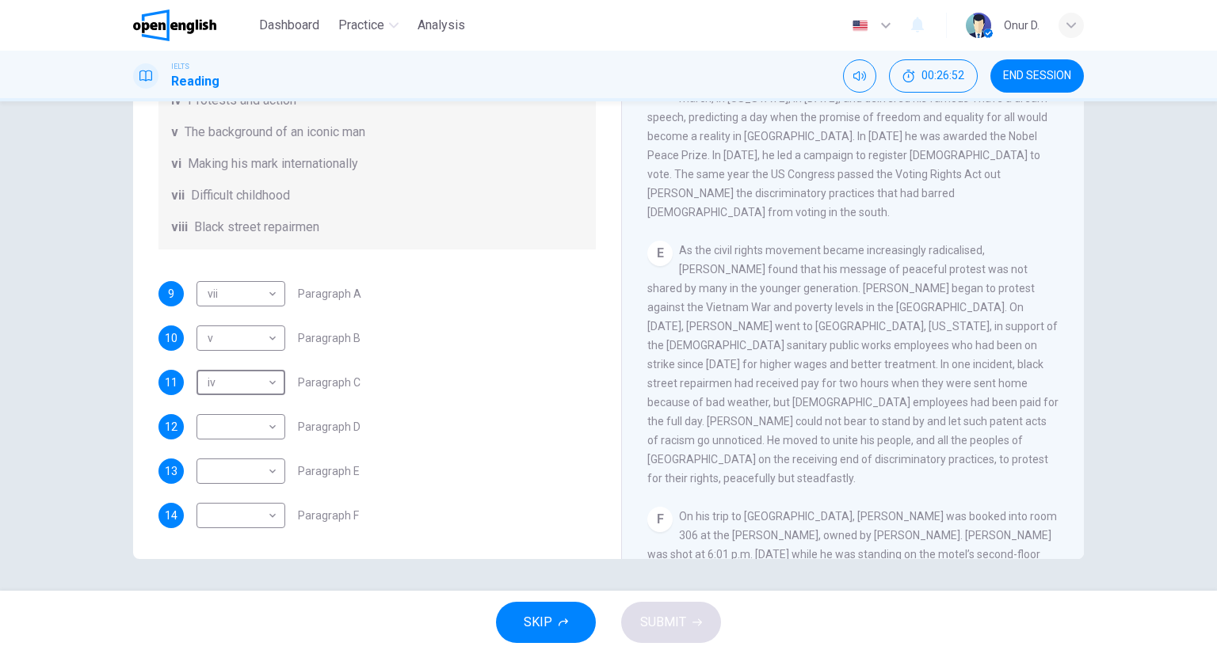
scroll to position [279, 0]
click at [266, 519] on body "This site uses cookies, as explained in our Privacy Policy . If you agree to th…" at bounding box center [608, 327] width 1217 height 654
click at [231, 498] on li "iii" at bounding box center [237, 502] width 89 height 25
type input "***"
click at [246, 464] on body "This site uses cookies, as explained in our Privacy Policy . If you agree to th…" at bounding box center [608, 327] width 1217 height 654
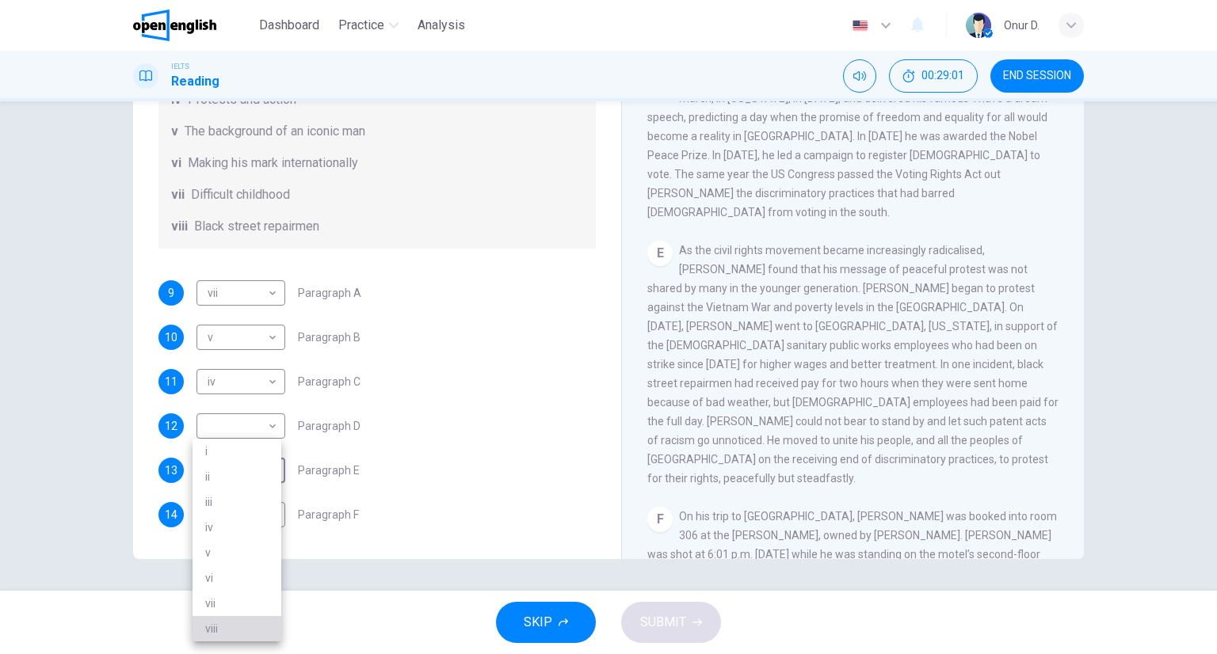
click at [218, 632] on li "viii" at bounding box center [237, 628] width 89 height 25
type input "****"
click at [238, 422] on body "This site uses cookies, as explained in our Privacy Policy . If you agree to th…" at bounding box center [608, 327] width 1217 height 654
click at [376, 412] on div at bounding box center [608, 327] width 1217 height 654
click at [241, 435] on body "This site uses cookies, as explained in our Privacy Policy . If you agree to th…" at bounding box center [608, 327] width 1217 height 654
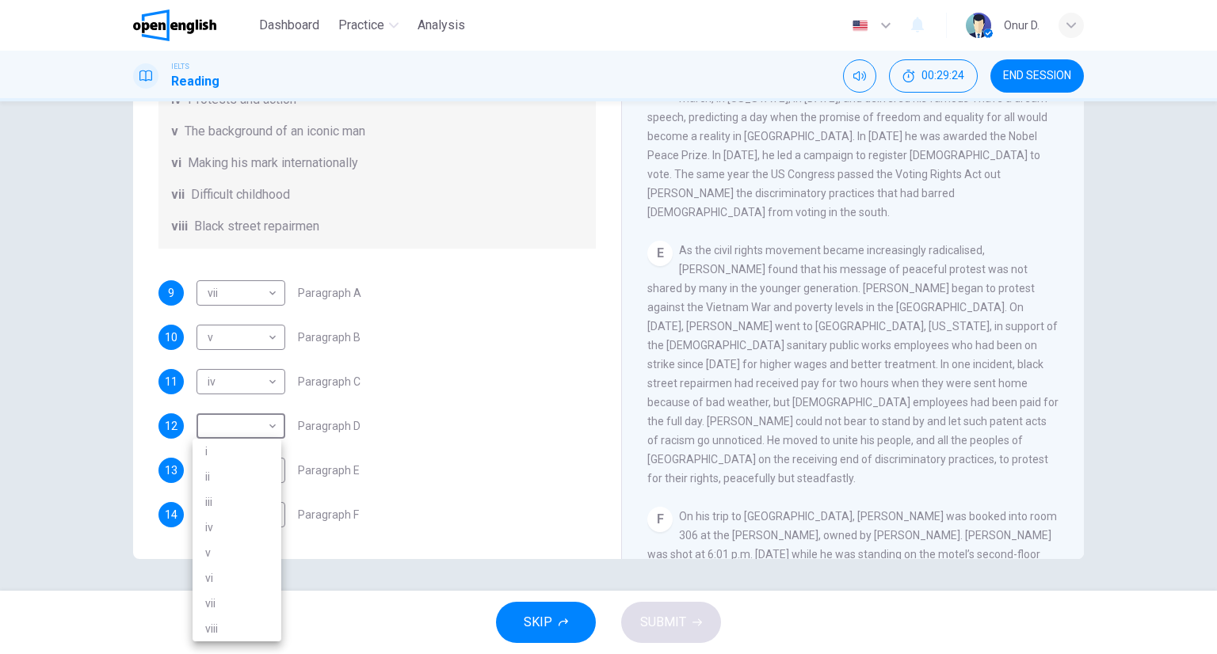
click at [715, 230] on div at bounding box center [608, 327] width 1217 height 654
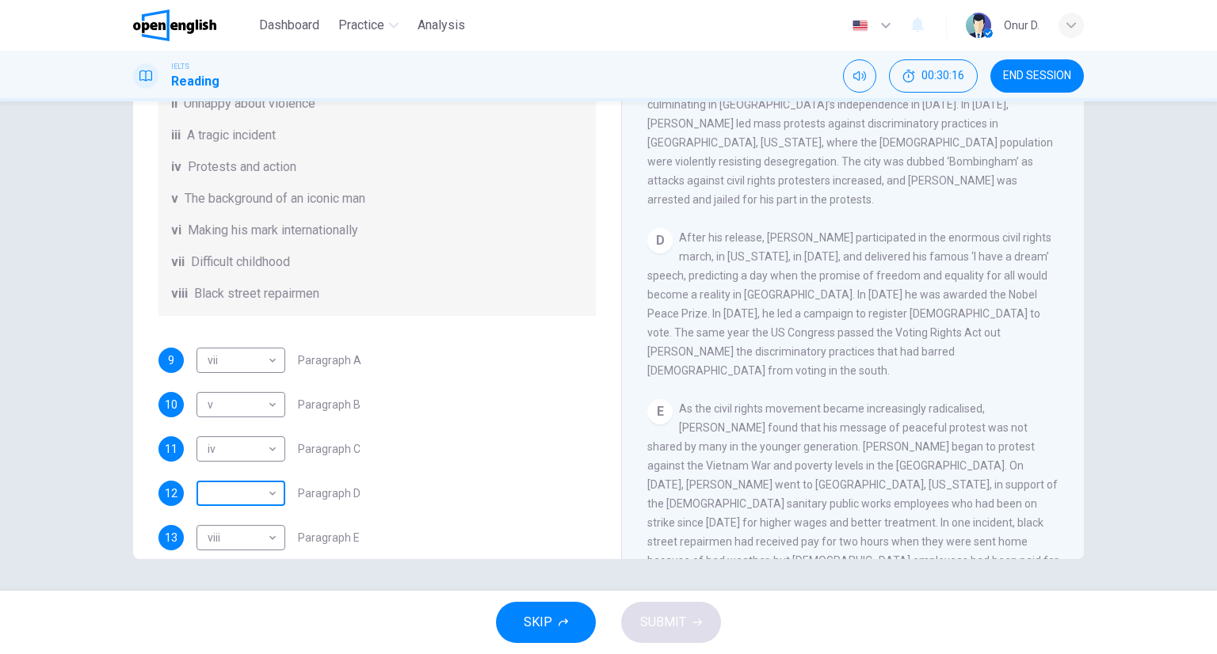
scroll to position [200, 0]
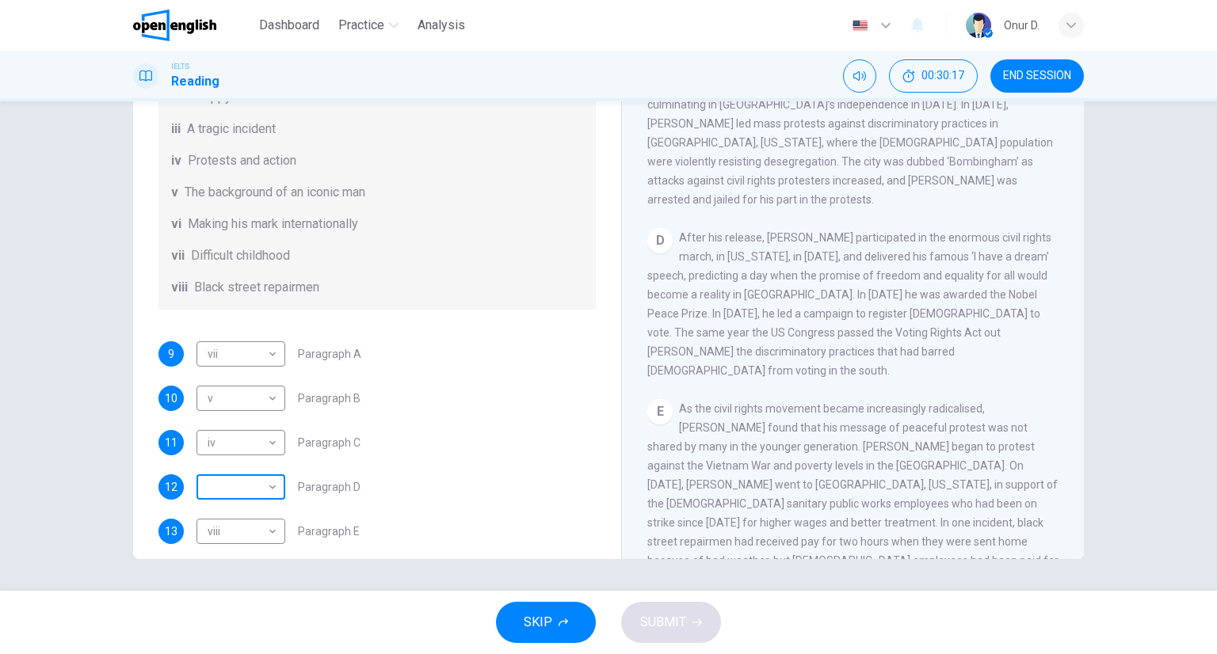
click at [256, 504] on body "This site uses cookies, as explained in our Privacy Policy . If you agree to th…" at bounding box center [608, 327] width 1217 height 654
click at [233, 445] on li "i" at bounding box center [237, 451] width 89 height 25
type input "*"
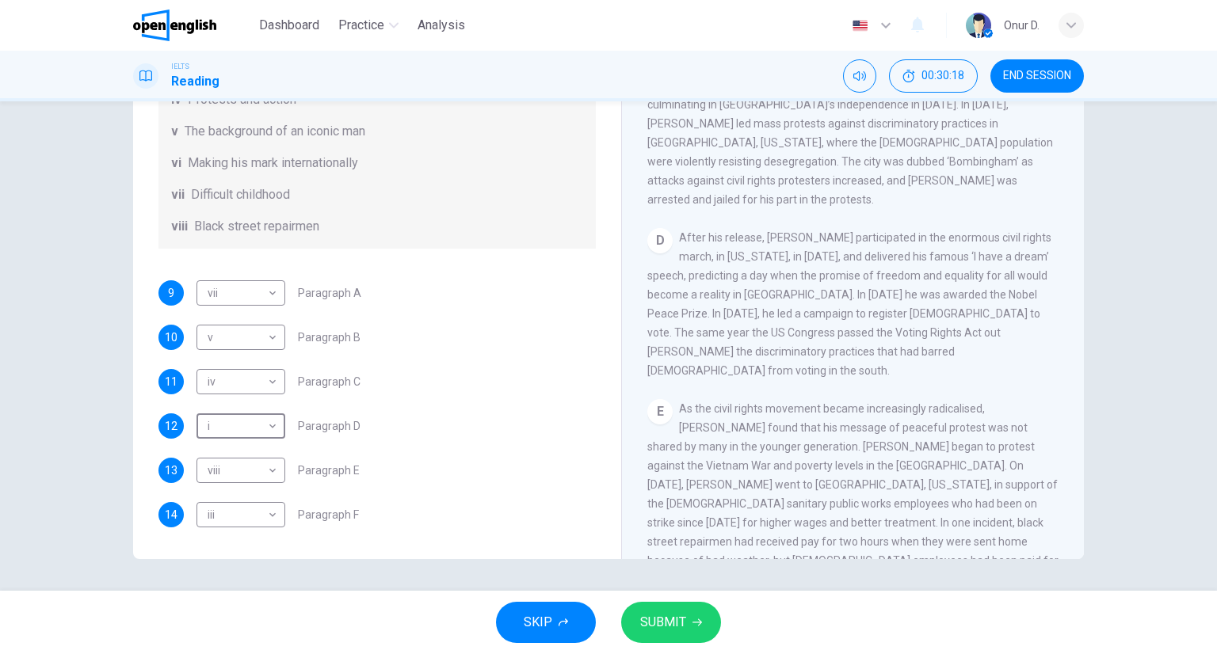
scroll to position [279, 0]
click at [662, 616] on span "SUBMIT" at bounding box center [663, 623] width 46 height 22
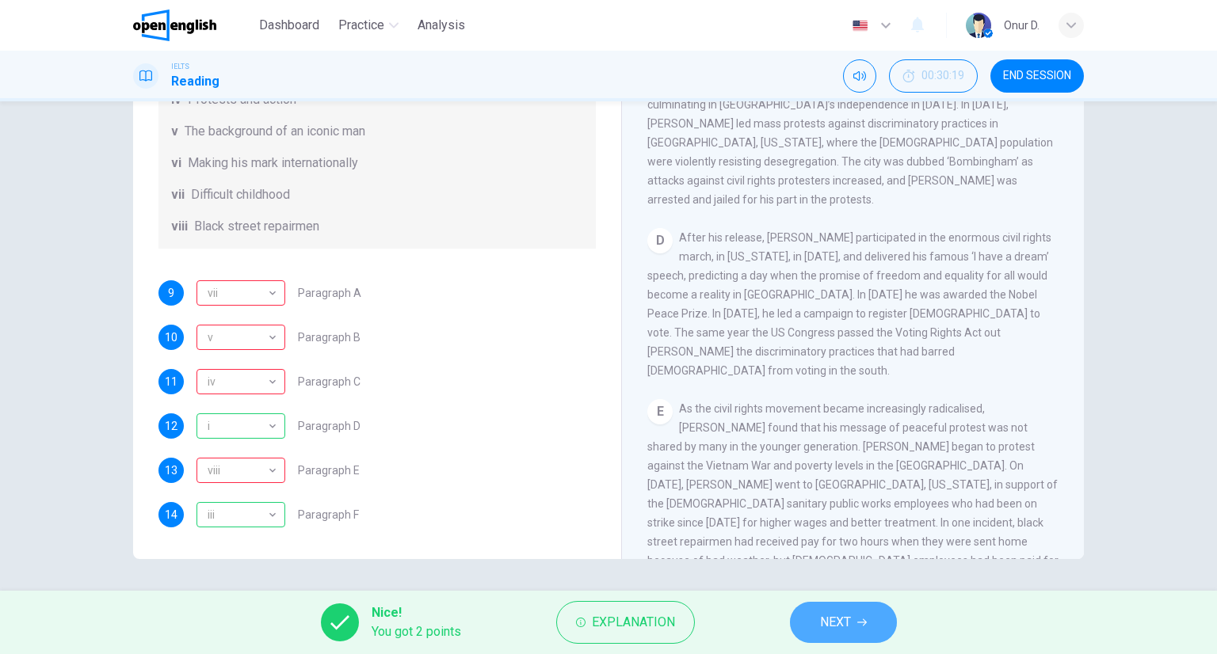
click at [843, 619] on span "NEXT" at bounding box center [835, 623] width 31 height 22
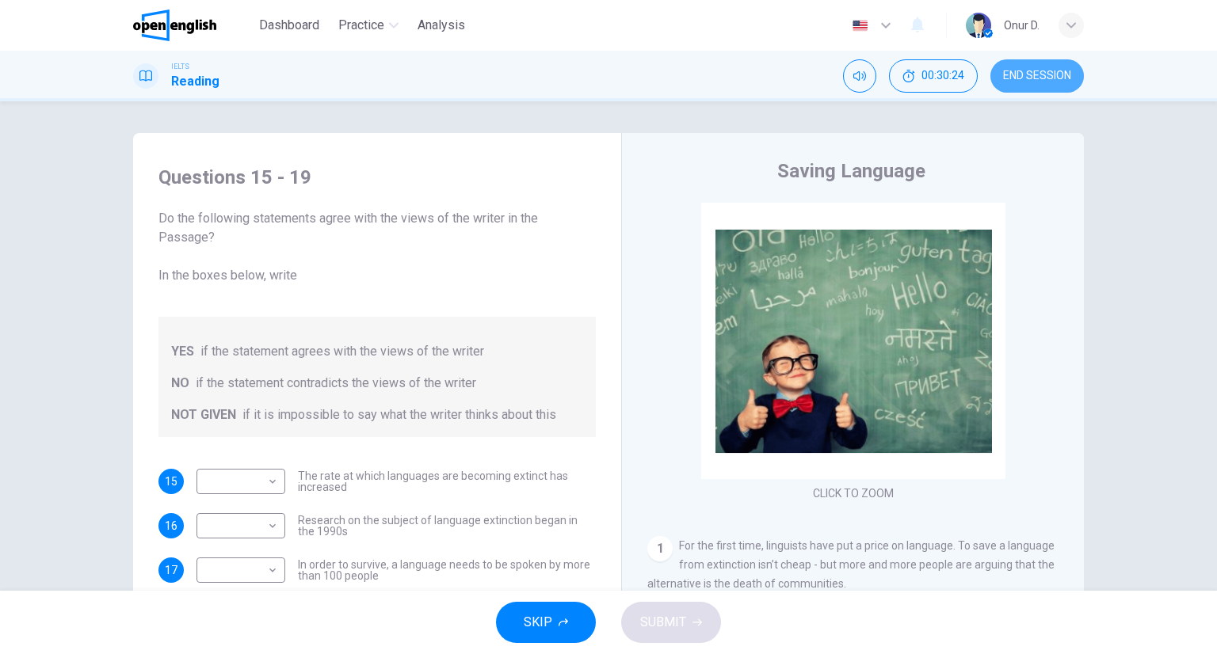
click at [1039, 77] on span "END SESSION" at bounding box center [1037, 76] width 68 height 13
